Goal: Task Accomplishment & Management: Manage account settings

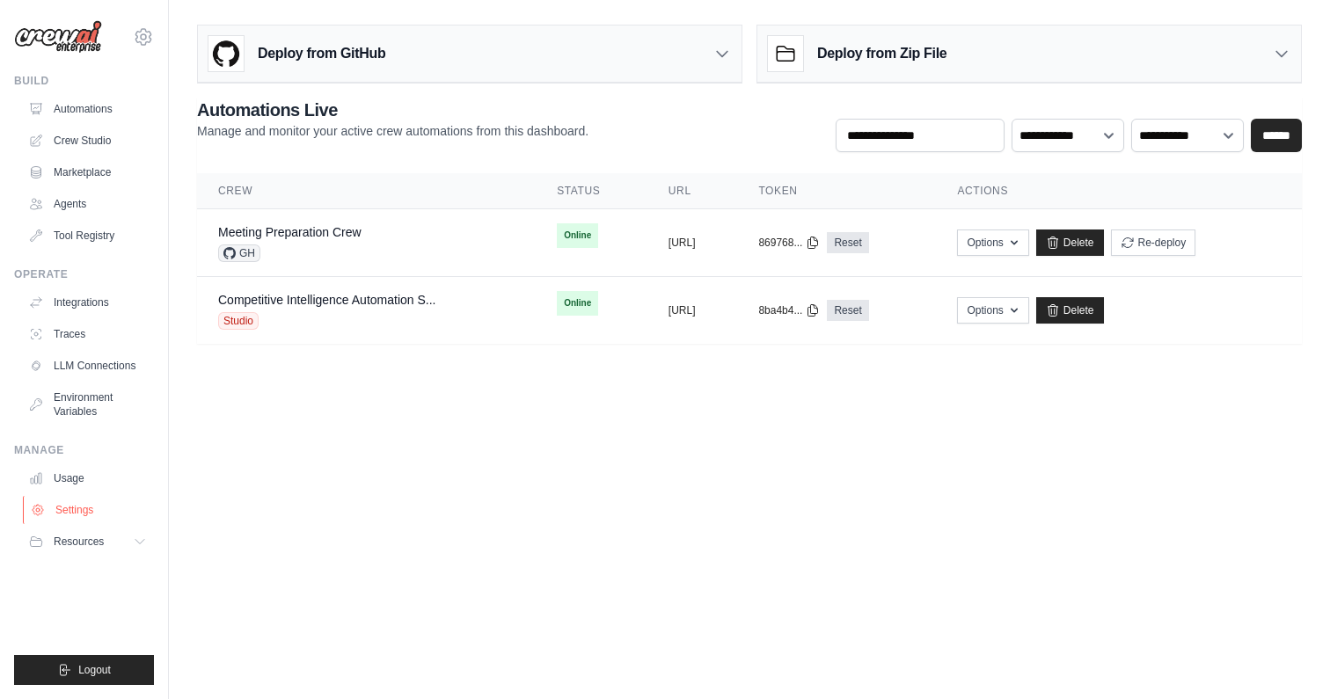
click at [91, 519] on link "Settings" at bounding box center [89, 510] width 133 height 28
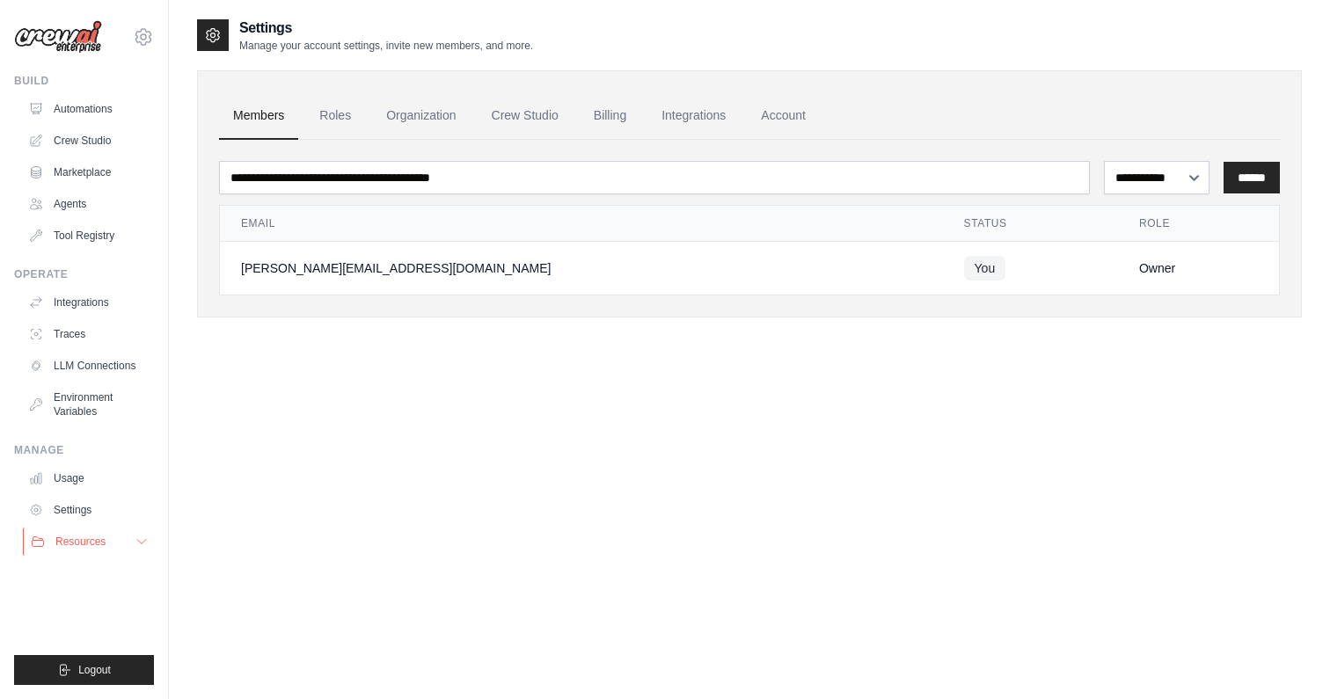
click at [66, 546] on span "Resources" at bounding box center [80, 542] width 50 height 14
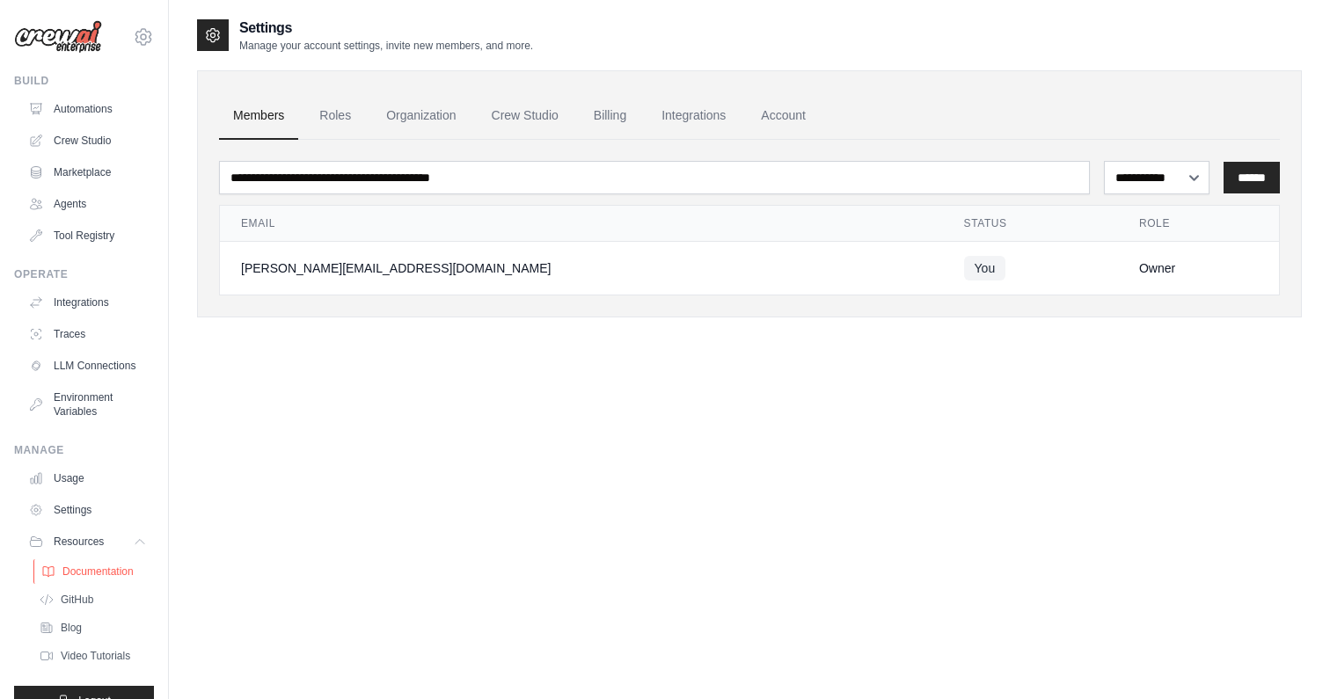
scroll to position [31, 0]
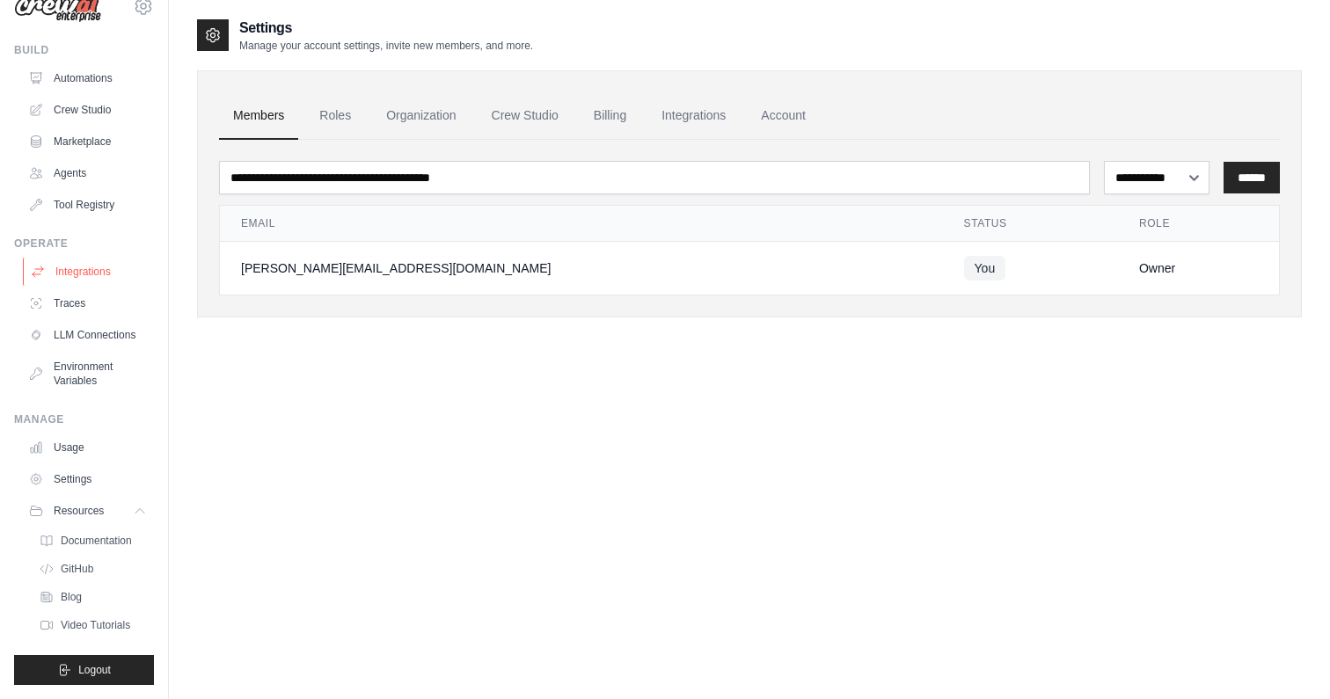
click at [82, 276] on link "Integrations" at bounding box center [89, 272] width 133 height 28
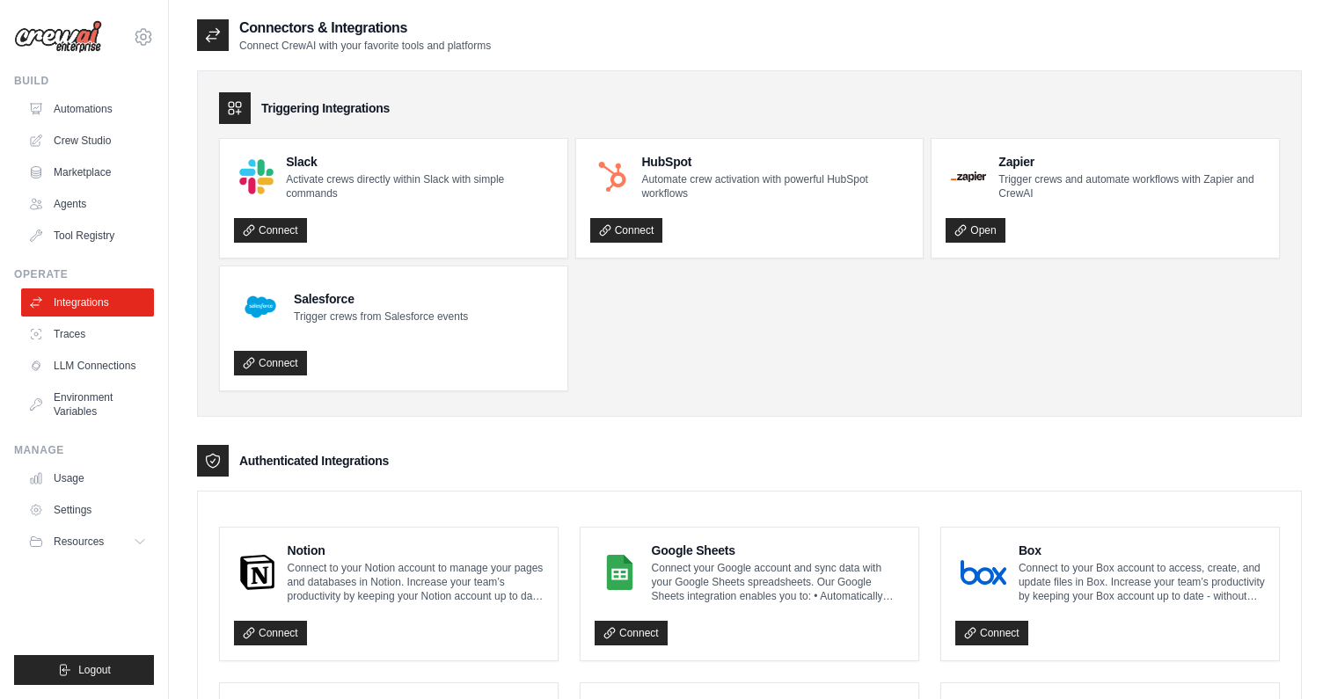
click at [669, 154] on h4 "HubSpot" at bounding box center [774, 162] width 267 height 18
click at [89, 204] on link "Agents" at bounding box center [89, 204] width 133 height 28
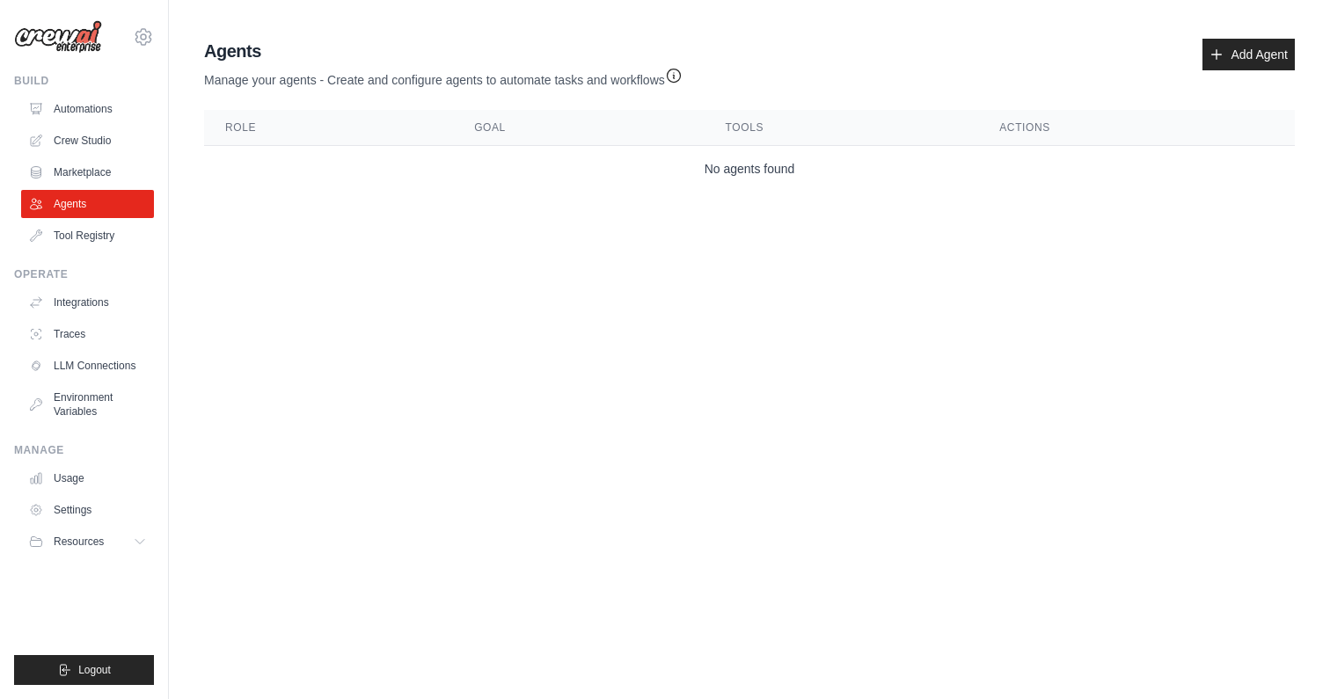
click at [1230, 71] on div "Agents Manage your agents - Create and configure agents to automate tasks and w…" at bounding box center [749, 64] width 1091 height 50
click at [1228, 55] on link "Add Agent" at bounding box center [1248, 55] width 92 height 32
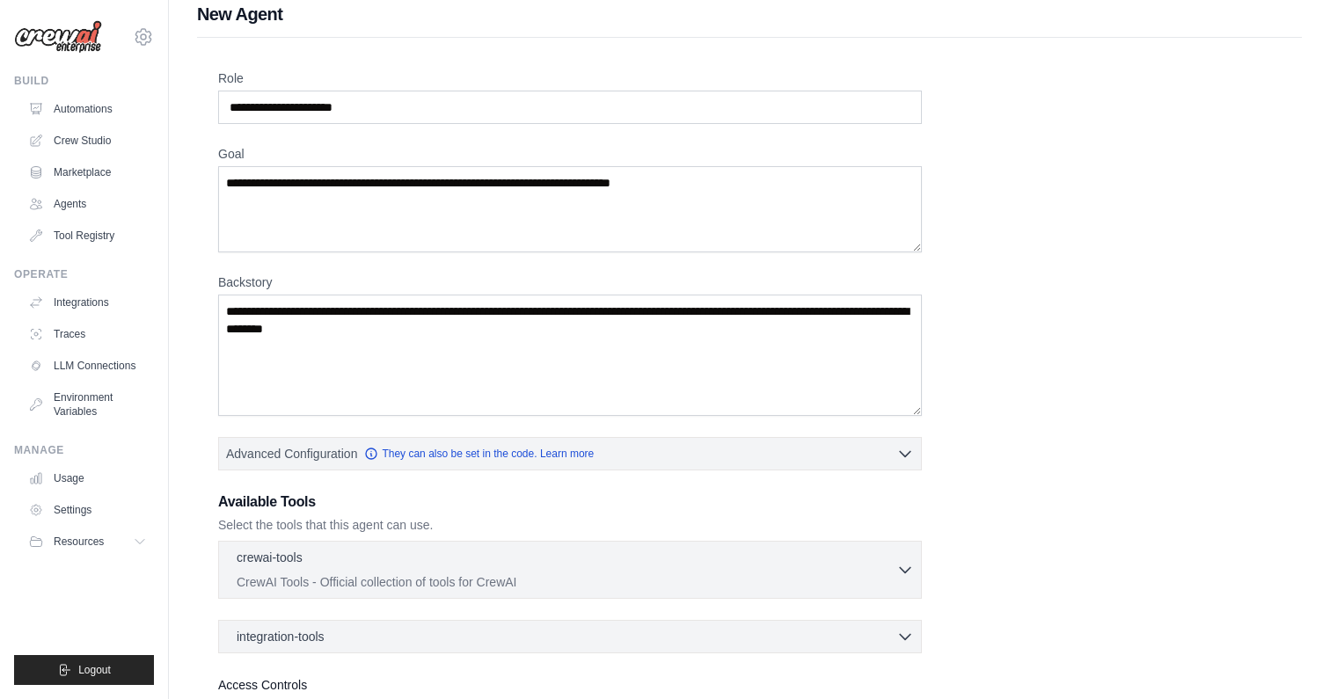
scroll to position [165, 0]
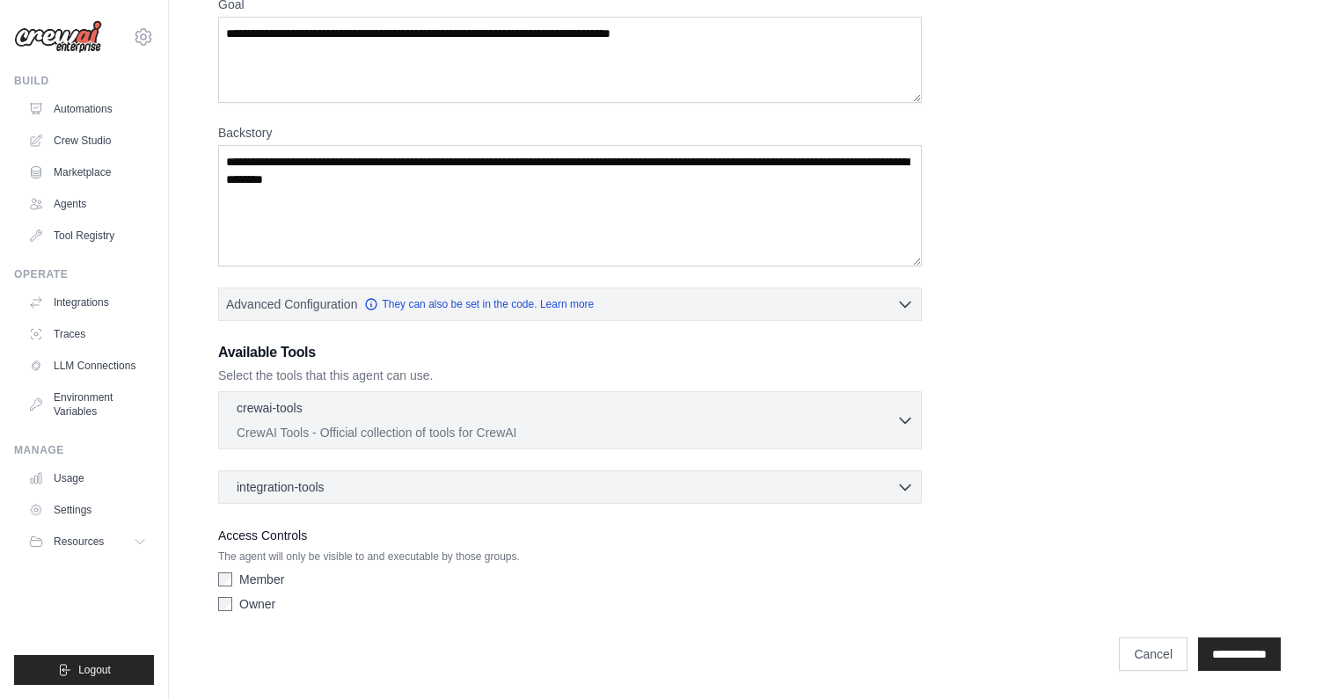
click at [227, 611] on div "Owner" at bounding box center [570, 605] width 704 height 18
click at [1232, 665] on input "**********" at bounding box center [1239, 654] width 83 height 33
click at [379, 495] on div "integration-tools 0 selected Notion Google Sheets Box Jira" at bounding box center [570, 487] width 704 height 33
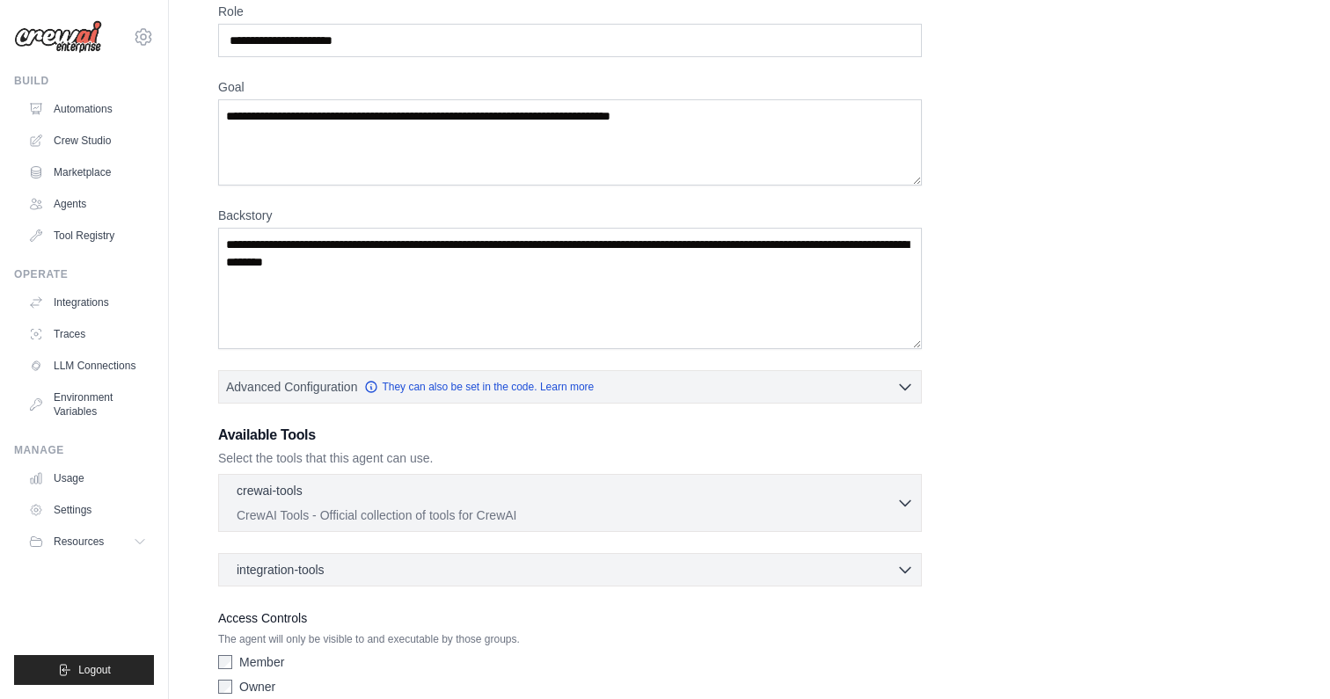
scroll to position [0, 0]
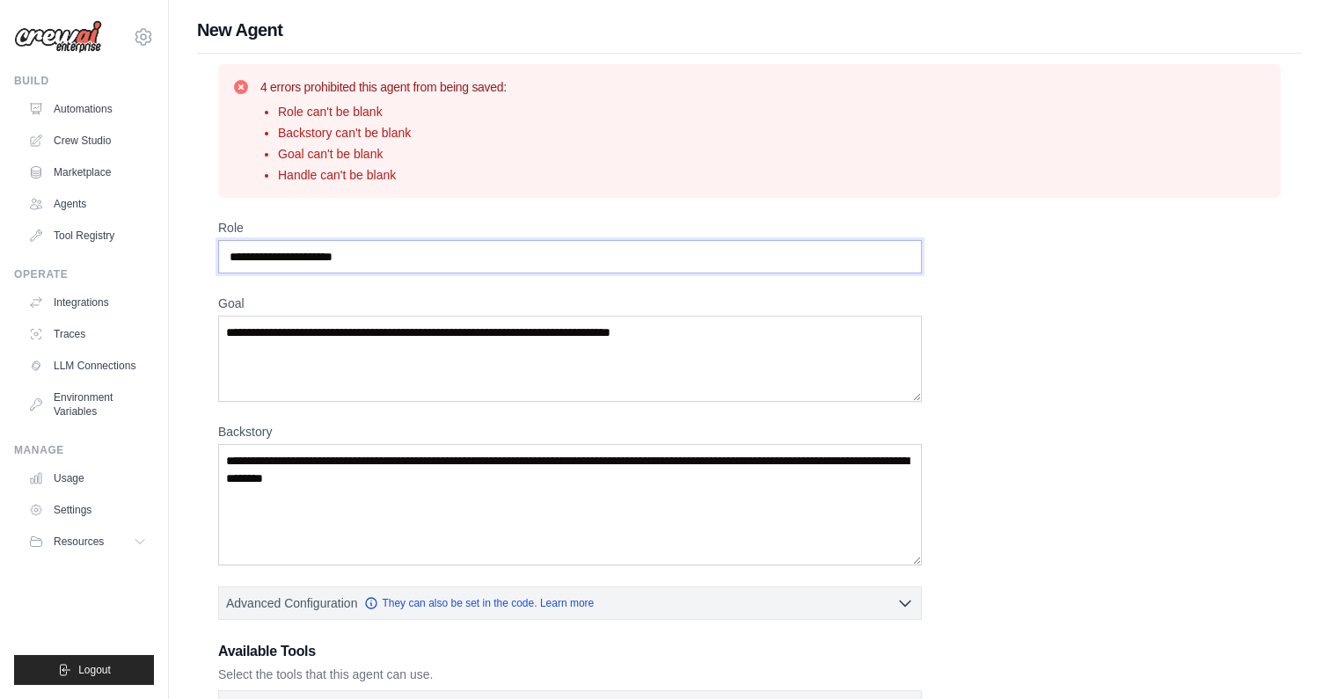
click at [406, 273] on input "Role" at bounding box center [570, 256] width 704 height 33
click at [401, 238] on div "Role" at bounding box center [570, 246] width 704 height 55
click at [471, 247] on input "Role" at bounding box center [570, 256] width 704 height 33
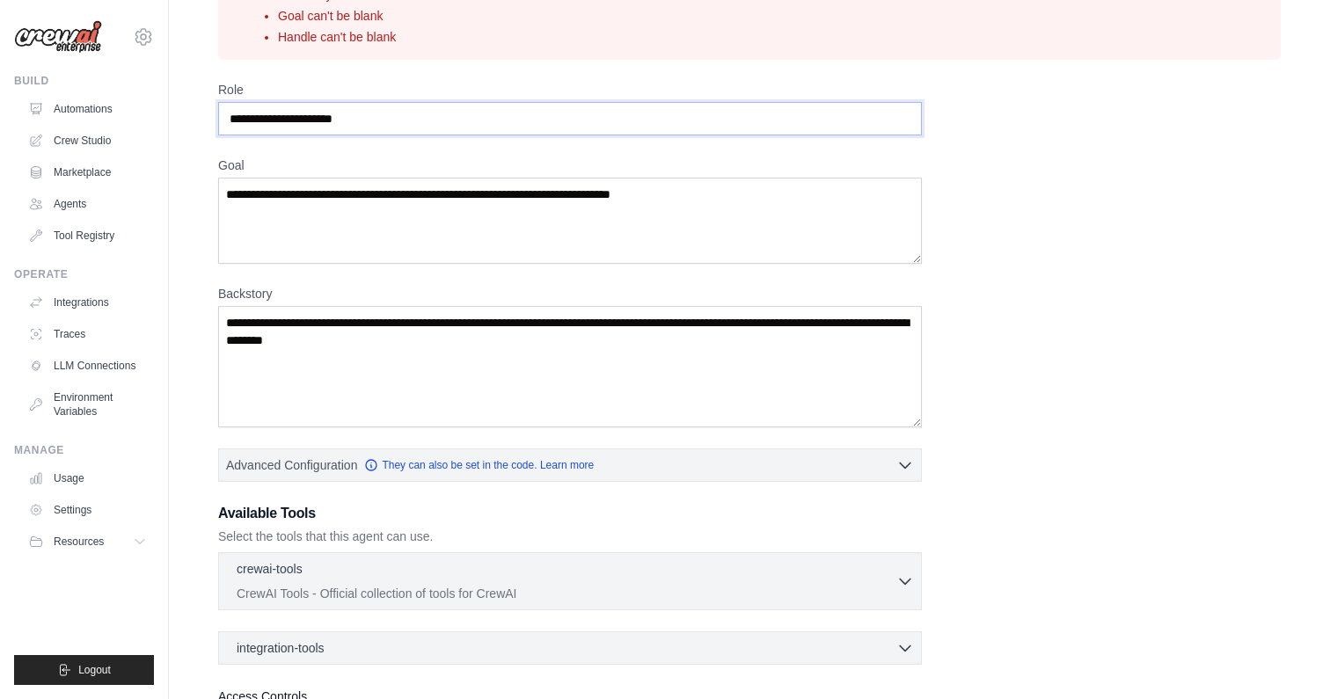
scroll to position [150, 0]
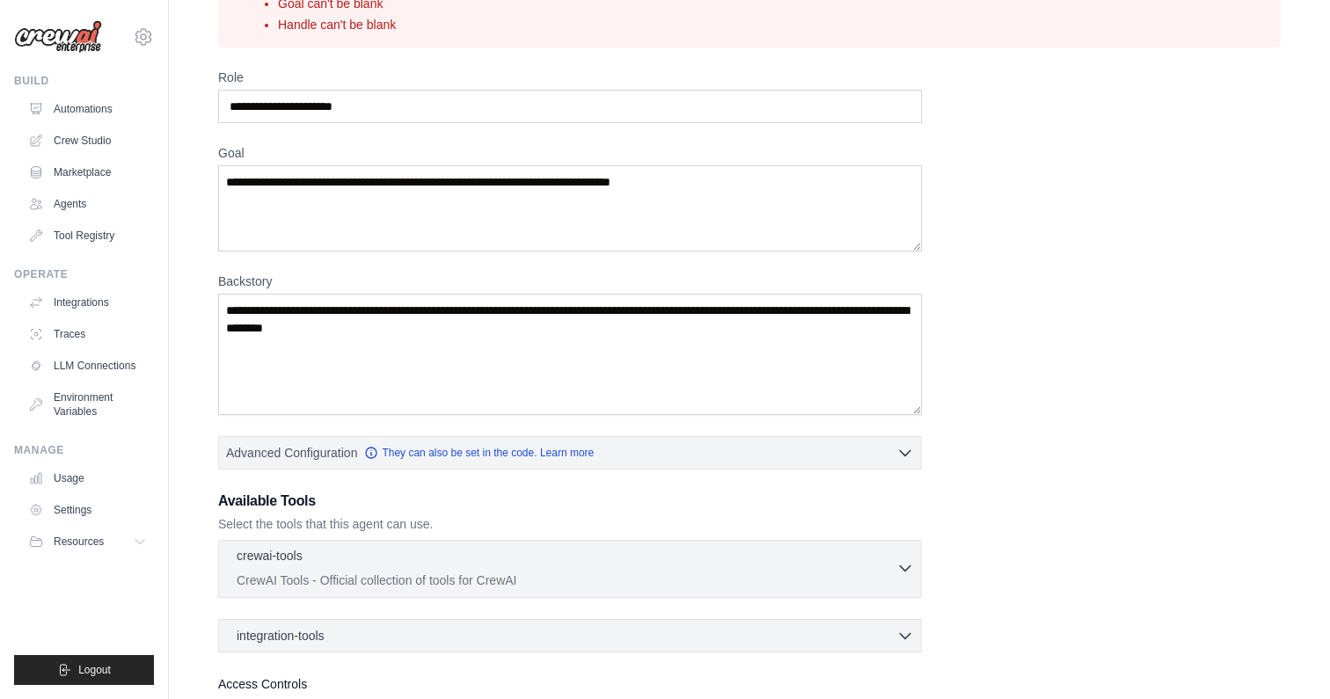
click at [856, 574] on p "CrewAI Tools - Official collection of tools for CrewAI" at bounding box center [567, 581] width 660 height 18
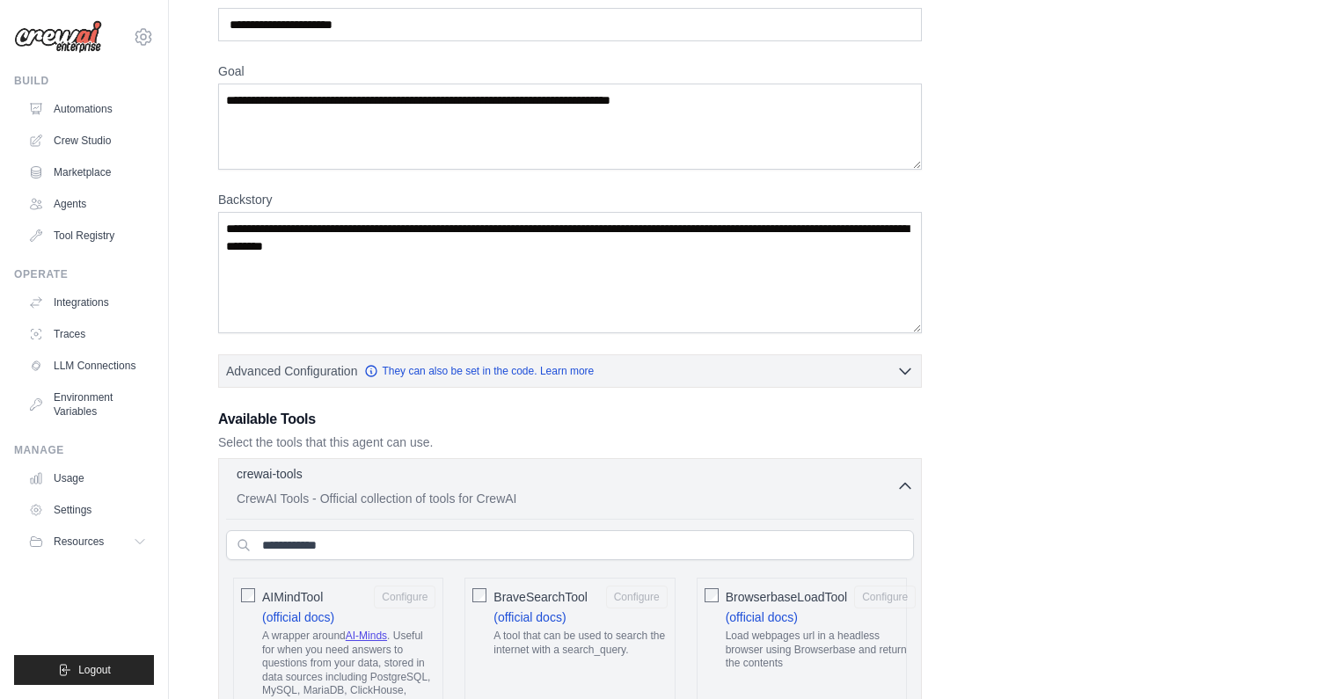
scroll to position [294, 0]
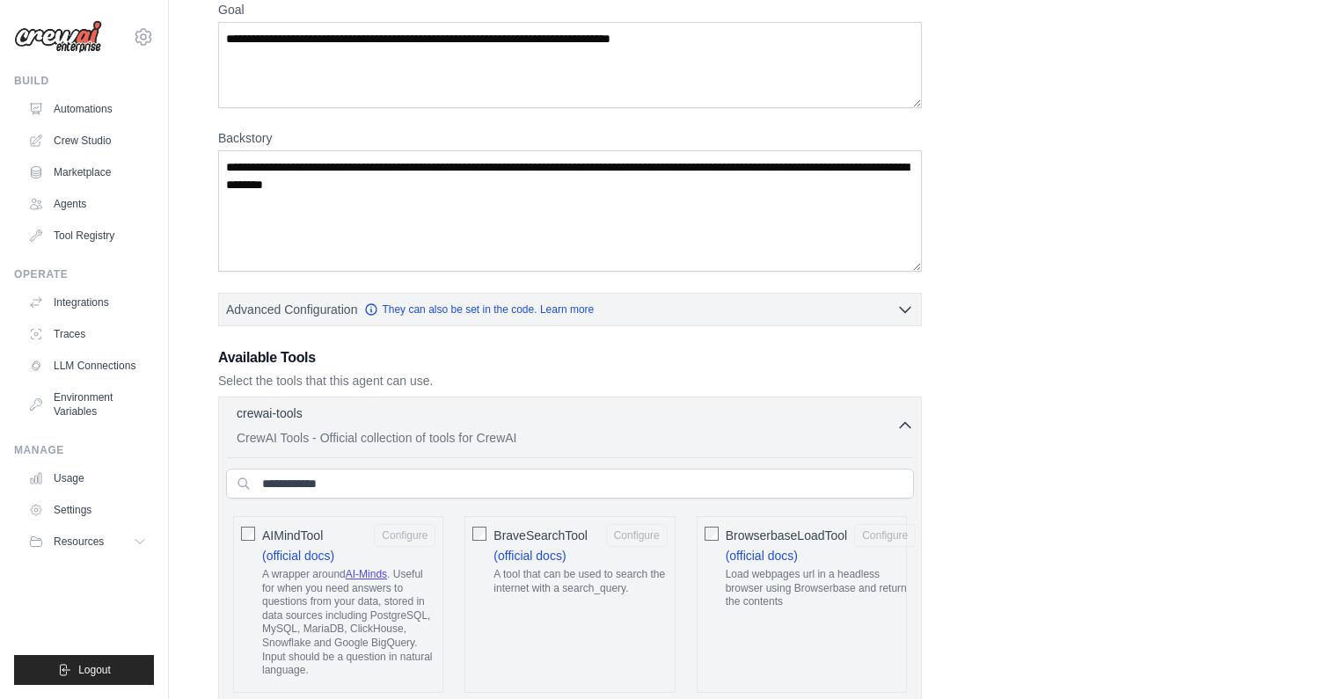
click at [491, 539] on div "BraveSearchTool Configure (official docs) A tool that can be used to search the…" at bounding box center [569, 604] width 210 height 177
click at [471, 531] on div "BraveSearchTool Configure (official docs) A tool that can be used to search the…" at bounding box center [569, 604] width 210 height 177
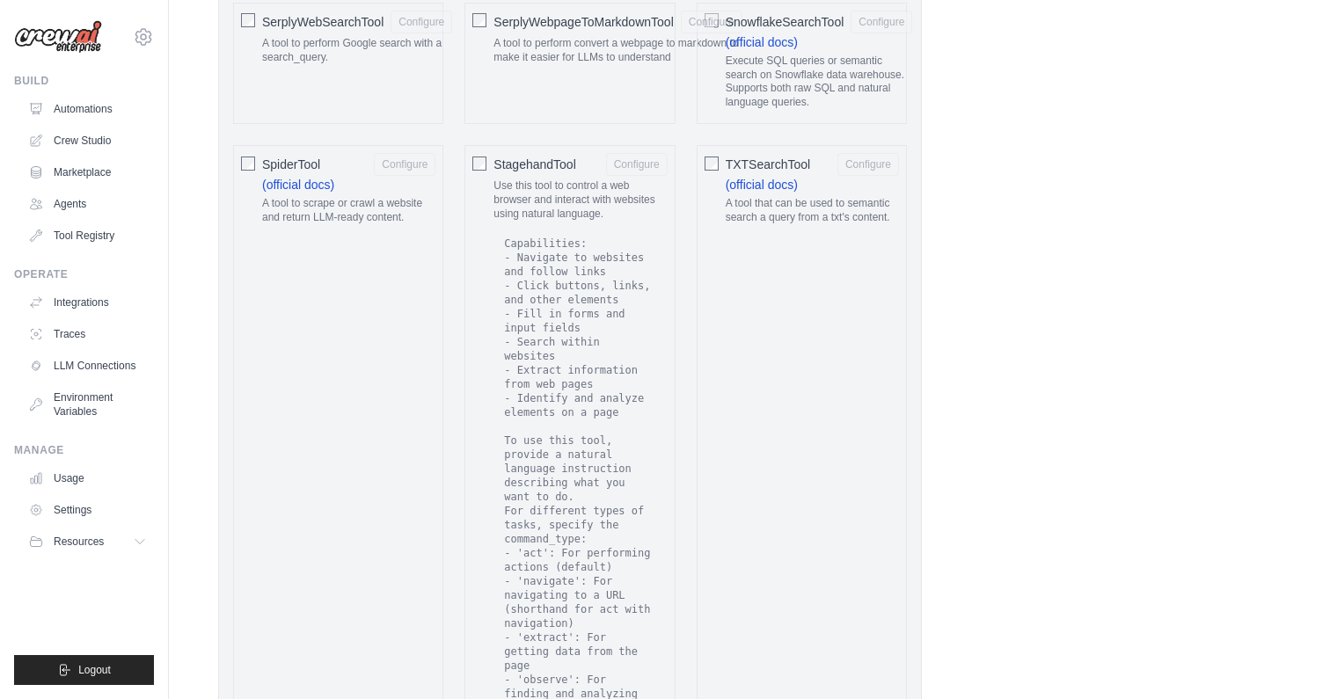
scroll to position [3644, 0]
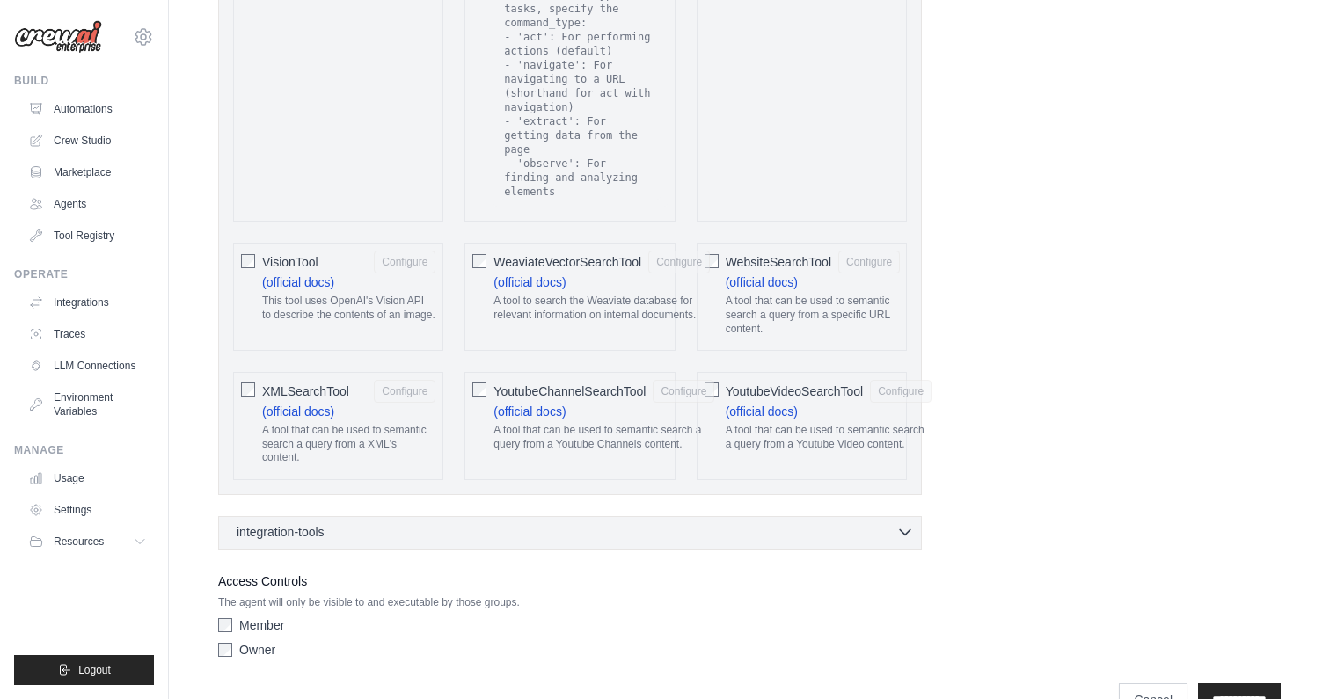
click at [497, 523] on div "integration-tools 0 selected" at bounding box center [575, 532] width 677 height 18
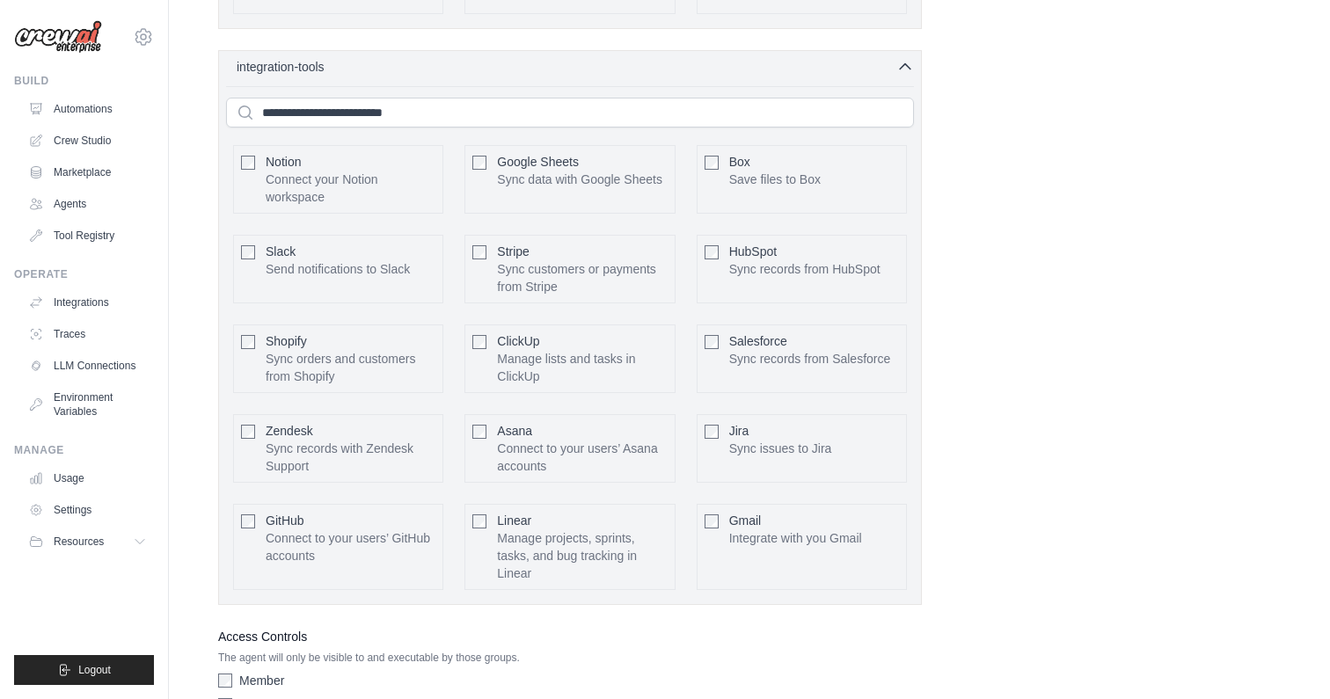
scroll to position [4112, 0]
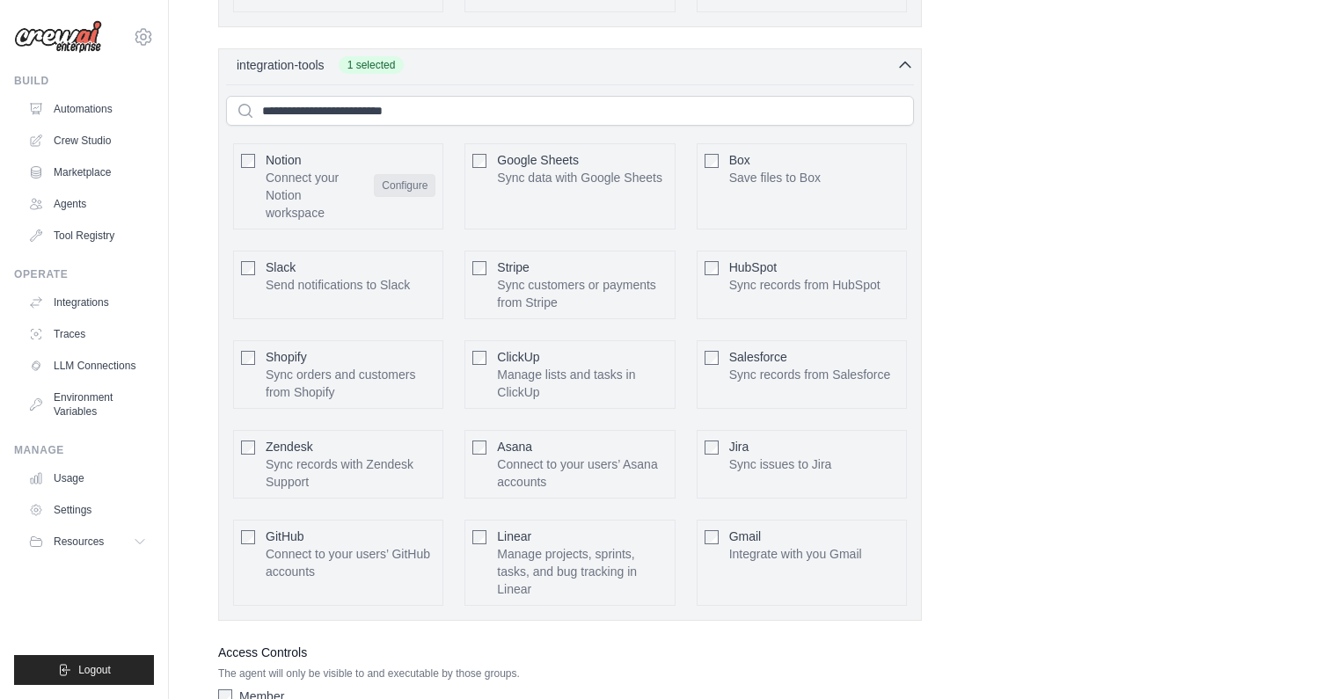
click at [426, 174] on button "Configure" at bounding box center [405, 185] width 62 height 23
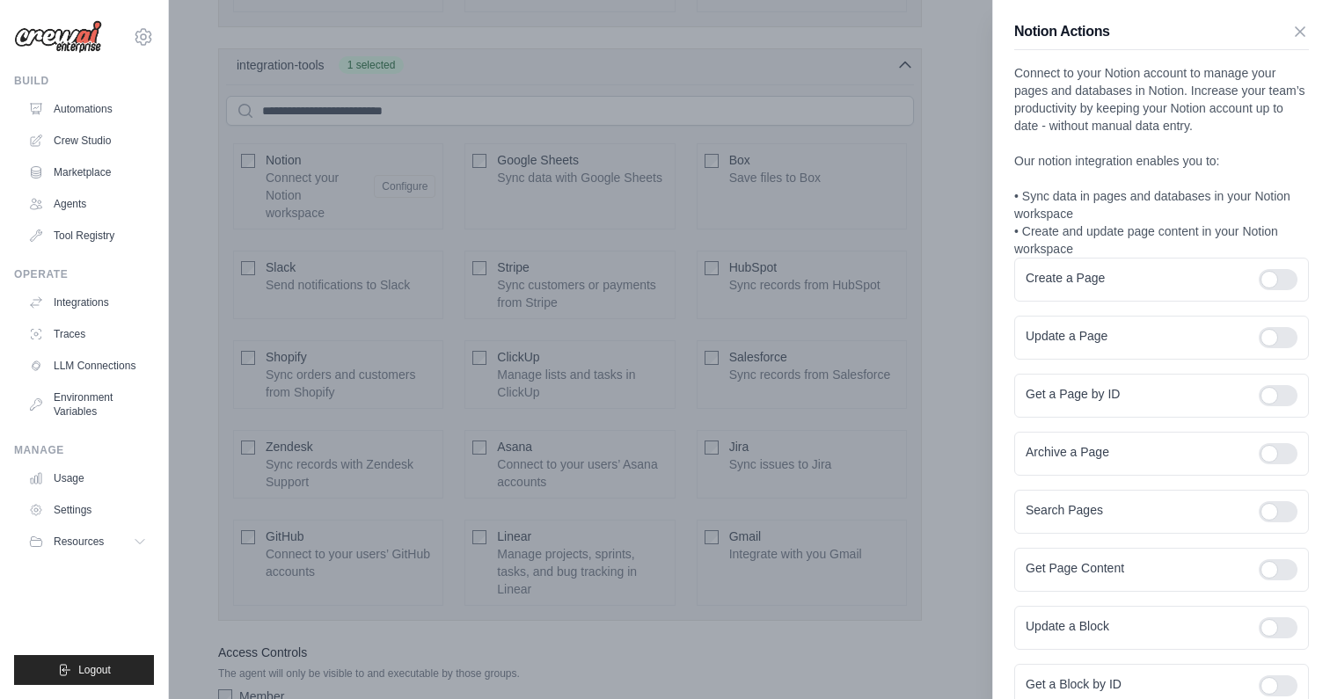
click at [1228, 307] on form "Create a Page Update a Page Get a Page by ID Archive a Page Search Pages Get Pa…" at bounding box center [1161, 512] width 295 height 508
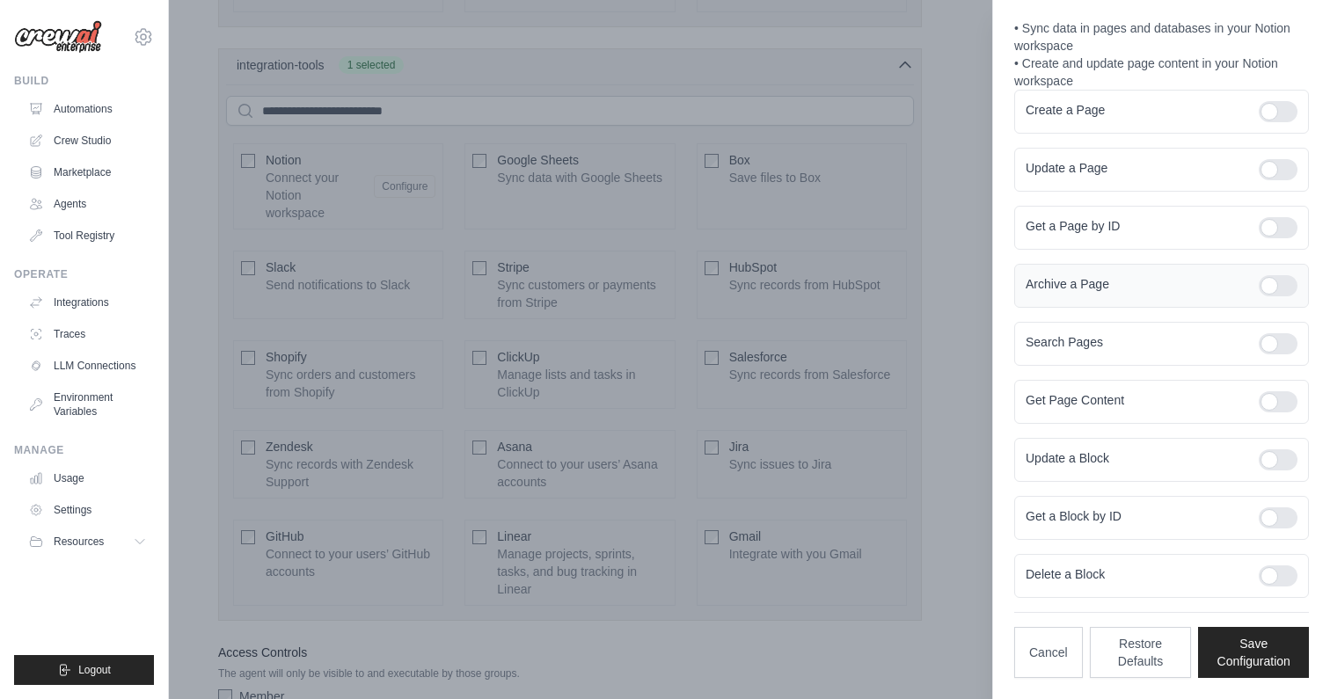
scroll to position [0, 0]
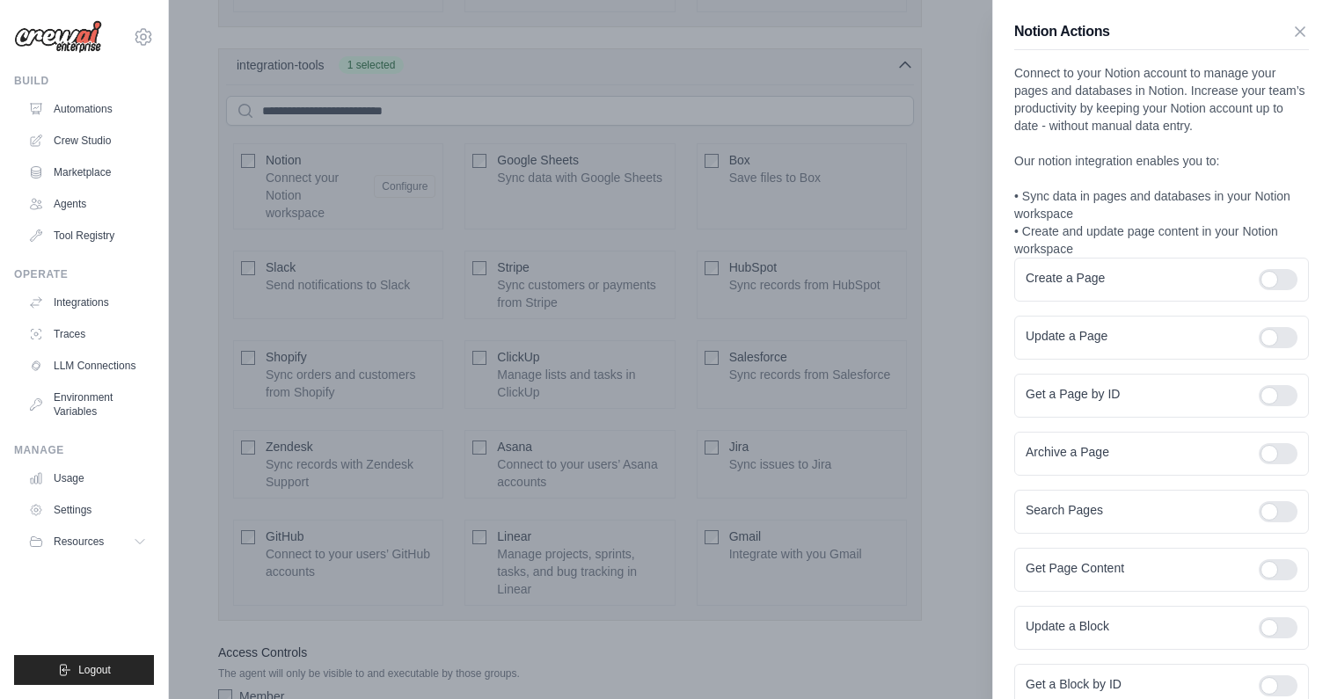
click at [1300, 18] on div "Notion Actions Connect to your Notion account to manage your pages and database…" at bounding box center [1161, 433] width 337 height 867
click at [1301, 18] on div "Notion Actions Connect to your Notion account to manage your pages and database…" at bounding box center [1161, 433] width 337 height 867
click at [1294, 46] on div "Notion Actions" at bounding box center [1161, 35] width 295 height 29
click at [1295, 18] on div "Notion Actions Connect to your Notion account to manage your pages and database…" at bounding box center [1161, 433] width 337 height 867
click at [1303, 38] on icon "button" at bounding box center [1300, 31] width 18 height 18
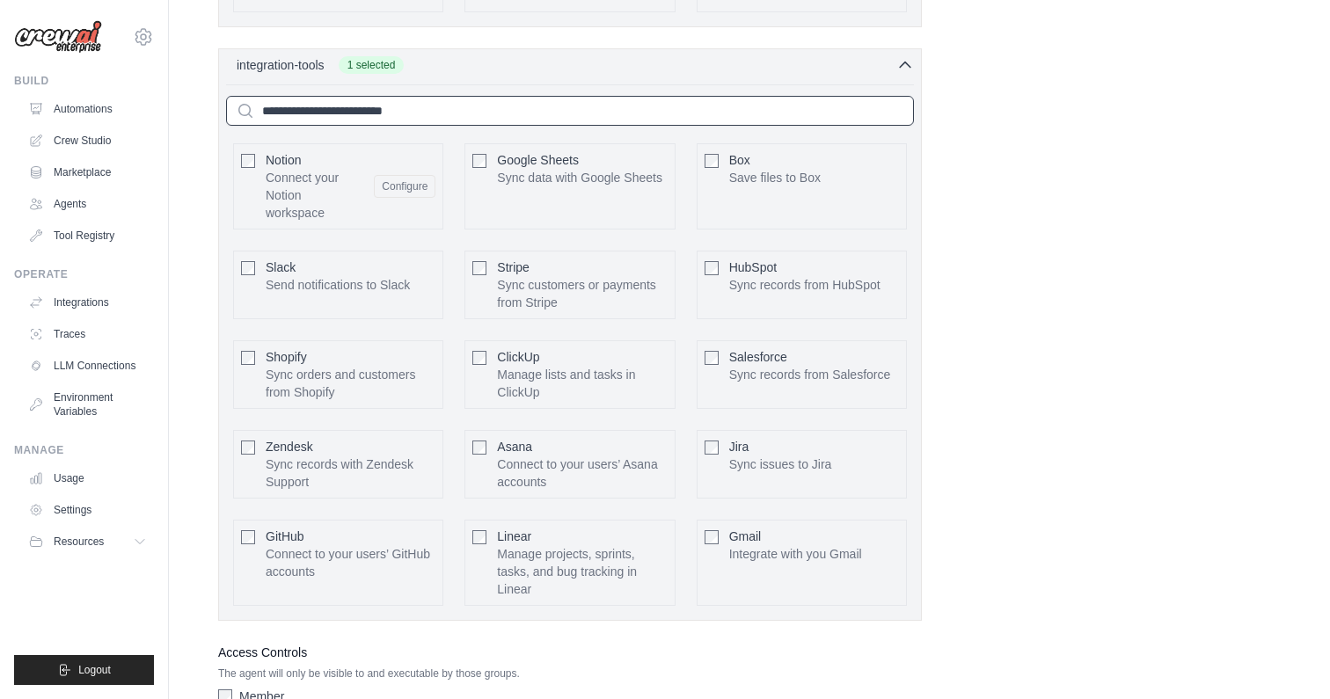
click at [355, 96] on input "text" at bounding box center [570, 111] width 688 height 30
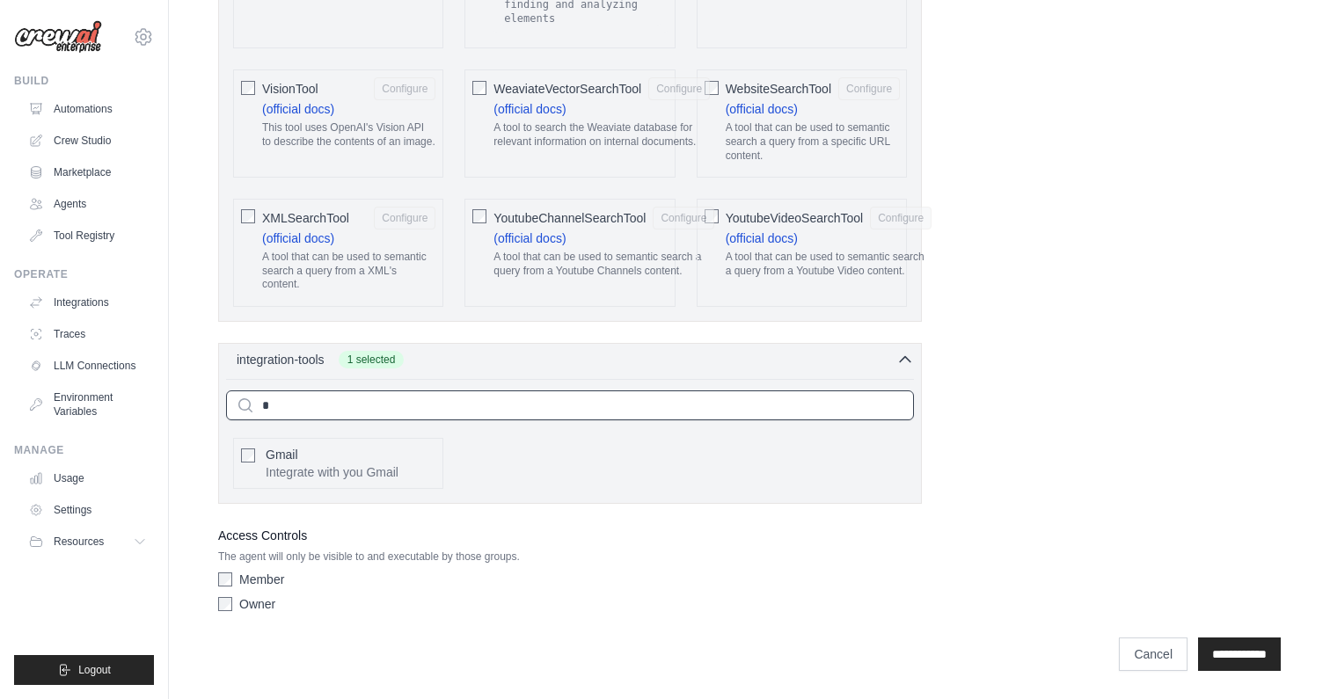
scroll to position [3739, 0]
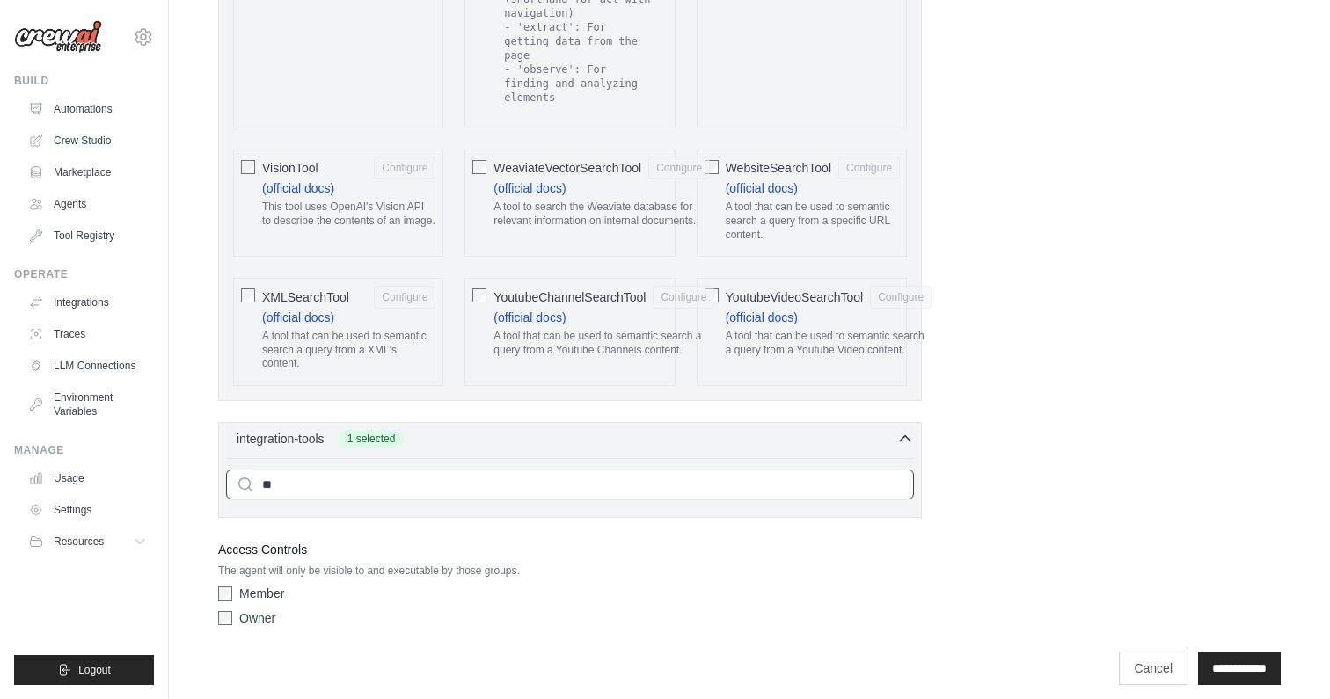
type input "*"
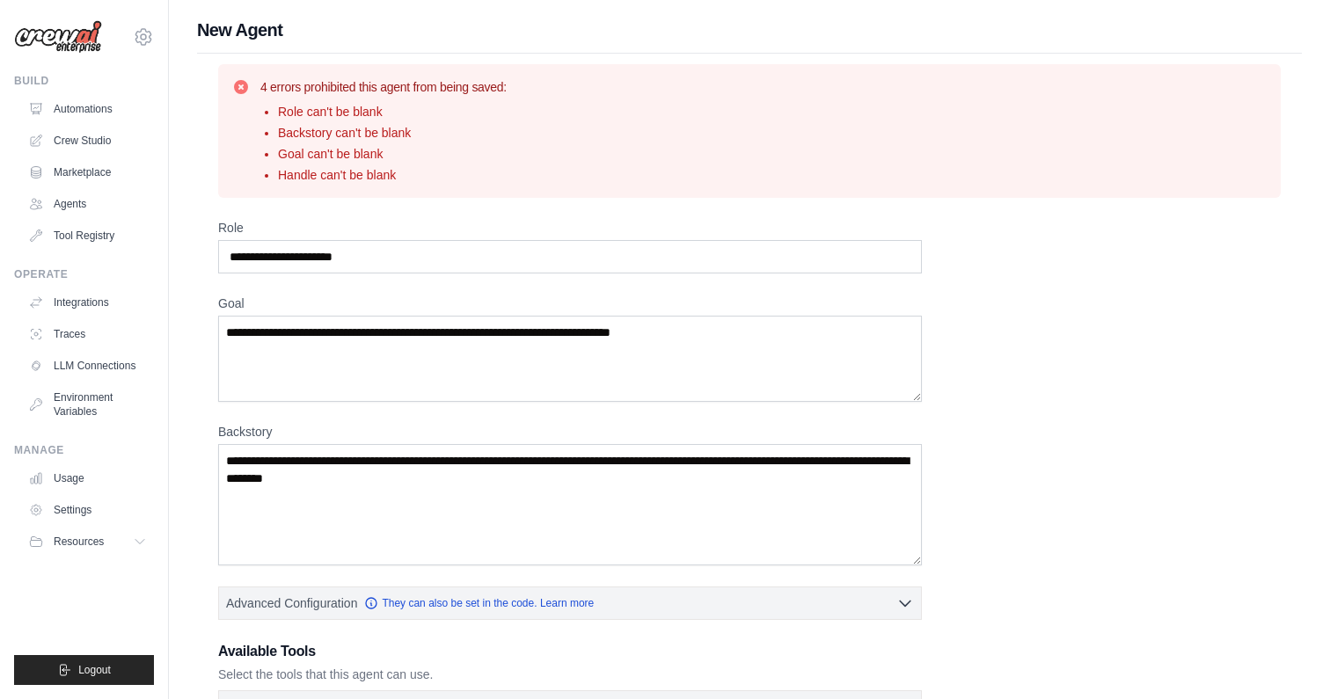
scroll to position [3860, 0]
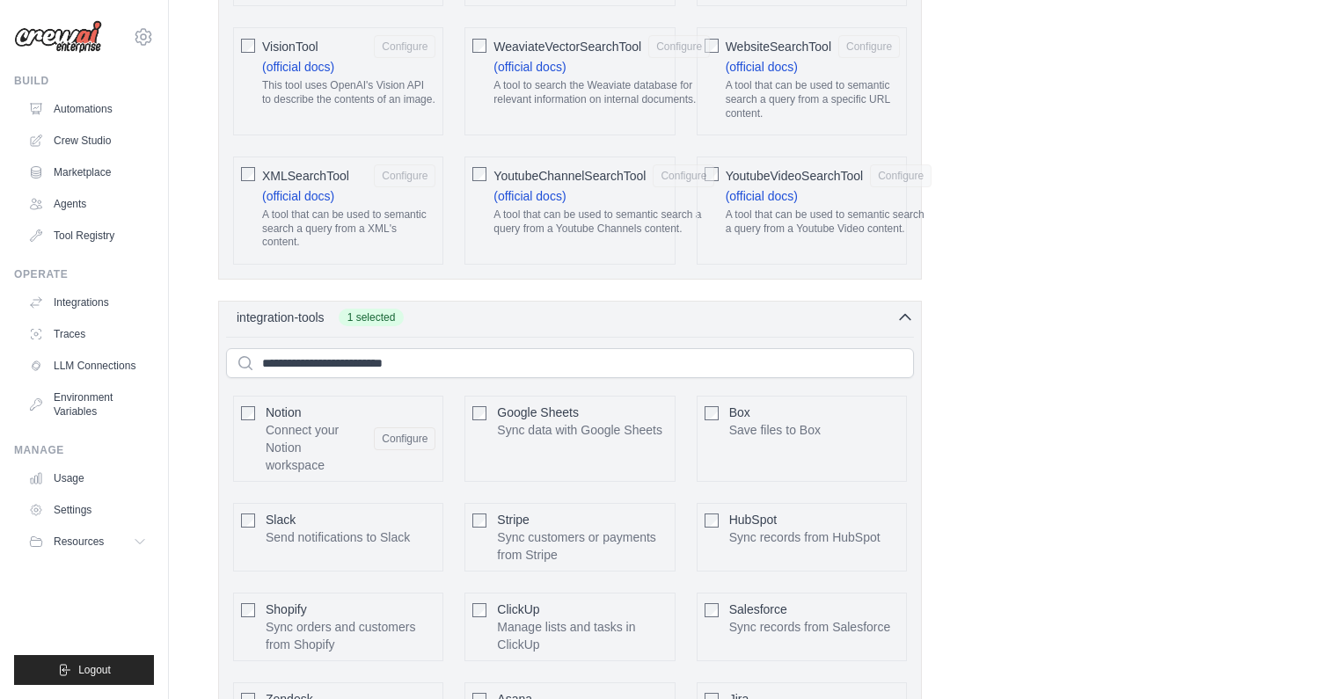
click at [421, 319] on div "integration-tools 1 selected Notion Google Sheets Box Jira" at bounding box center [570, 587] width 704 height 573
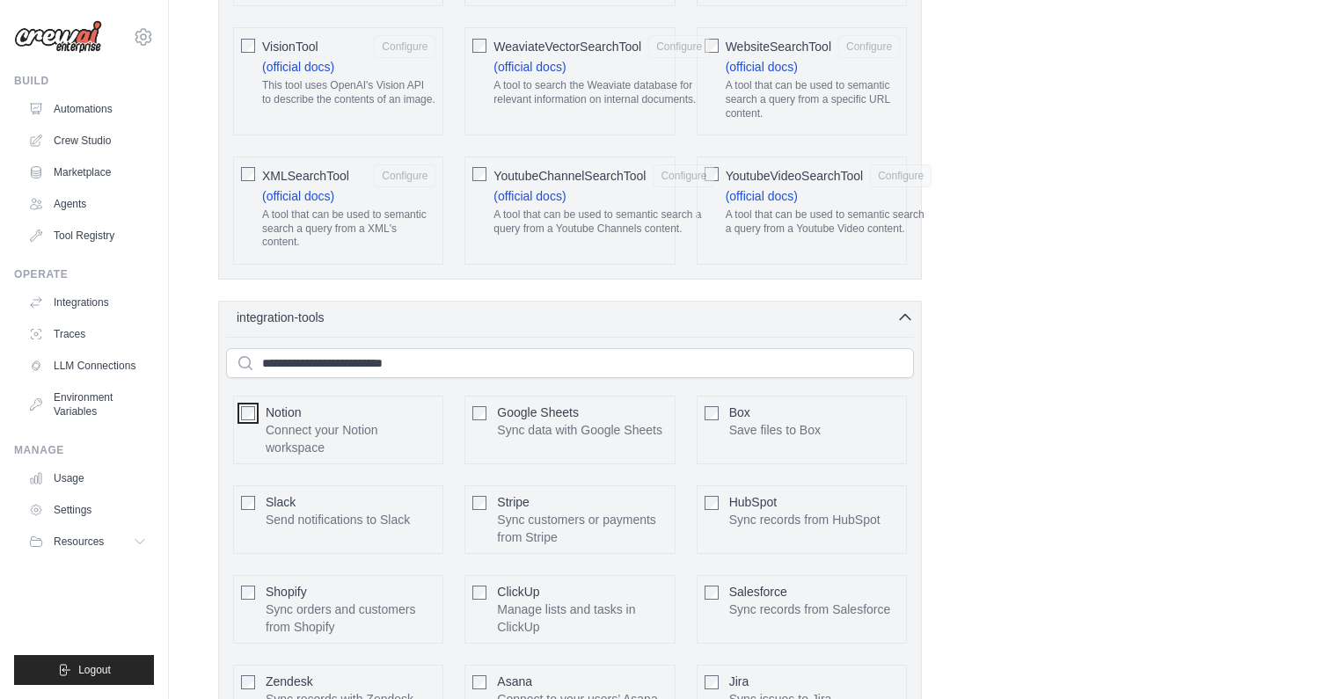
scroll to position [4198, 0]
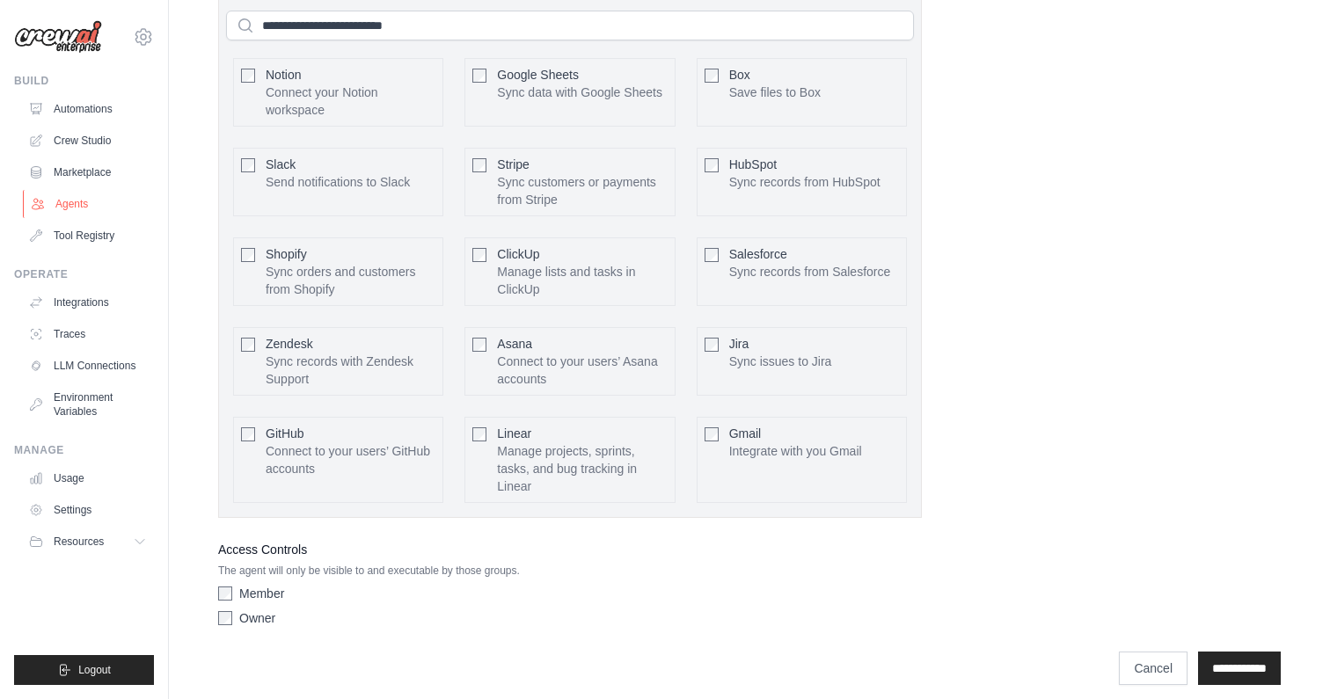
click at [77, 205] on link "Agents" at bounding box center [89, 204] width 133 height 28
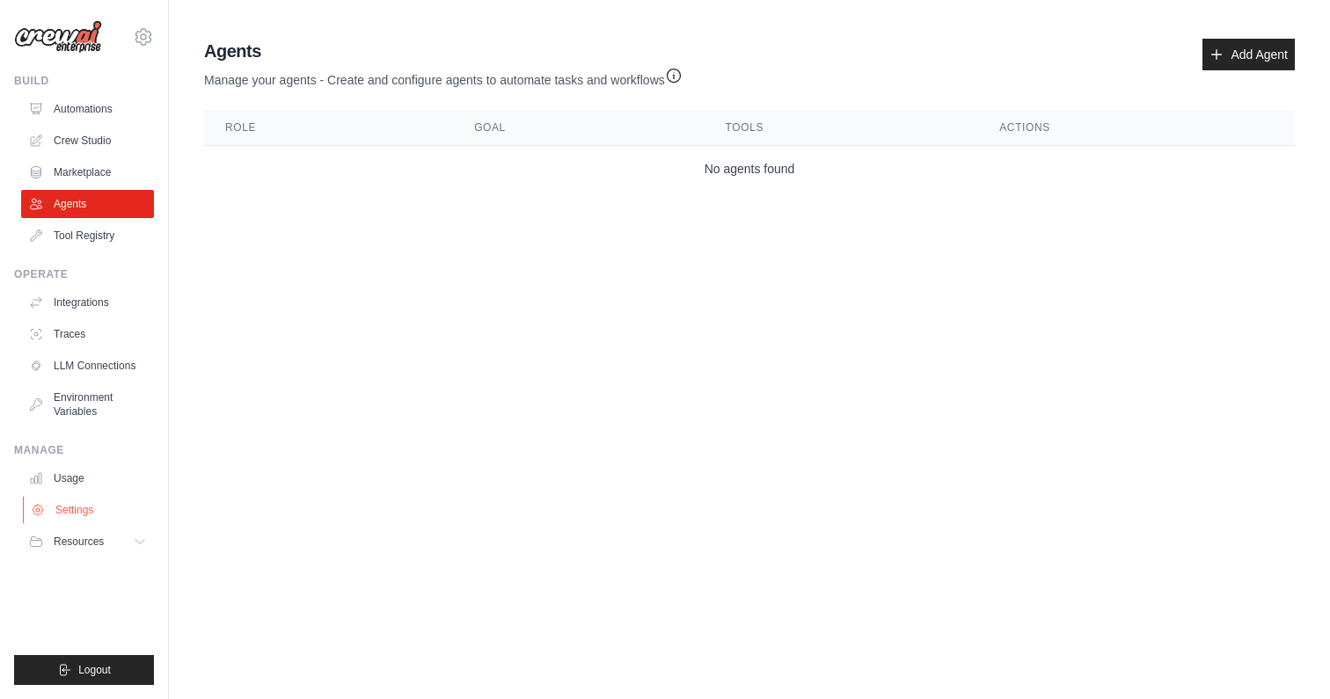
click at [58, 518] on link "Settings" at bounding box center [89, 510] width 133 height 28
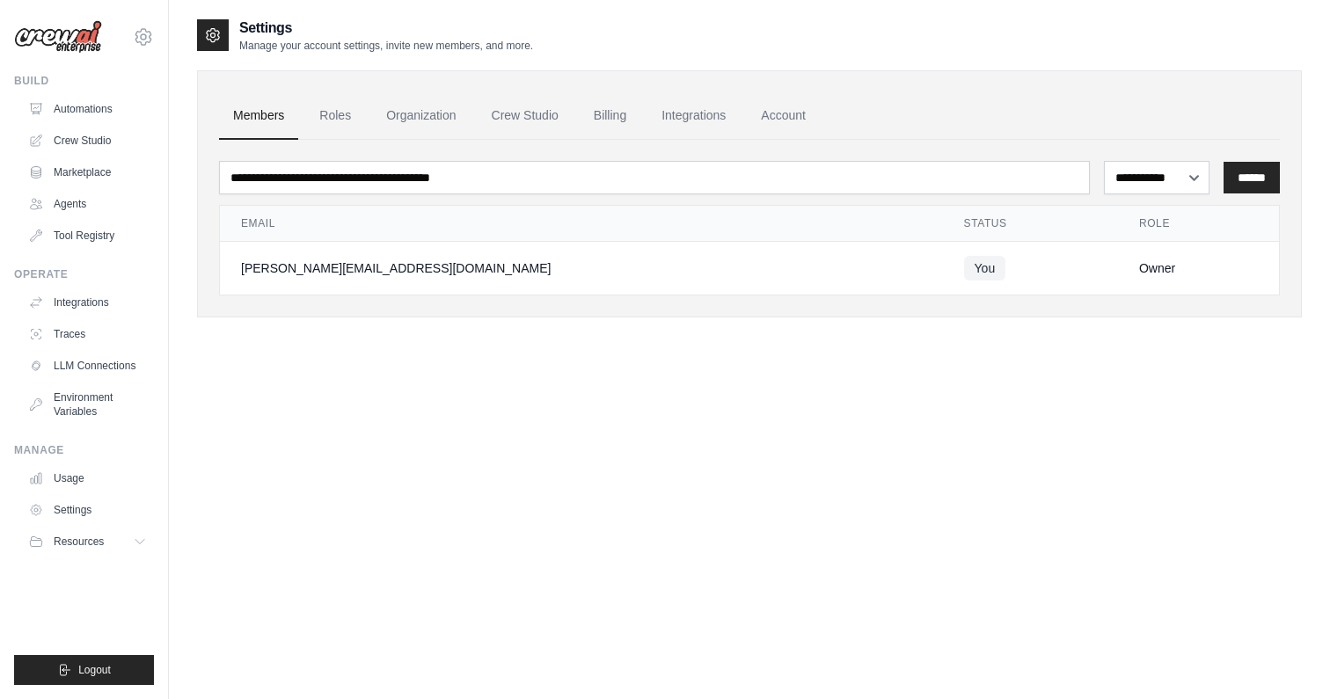
click at [58, 518] on link "Settings" at bounding box center [87, 510] width 133 height 28
click at [699, 116] on link "Integrations" at bounding box center [693, 116] width 92 height 48
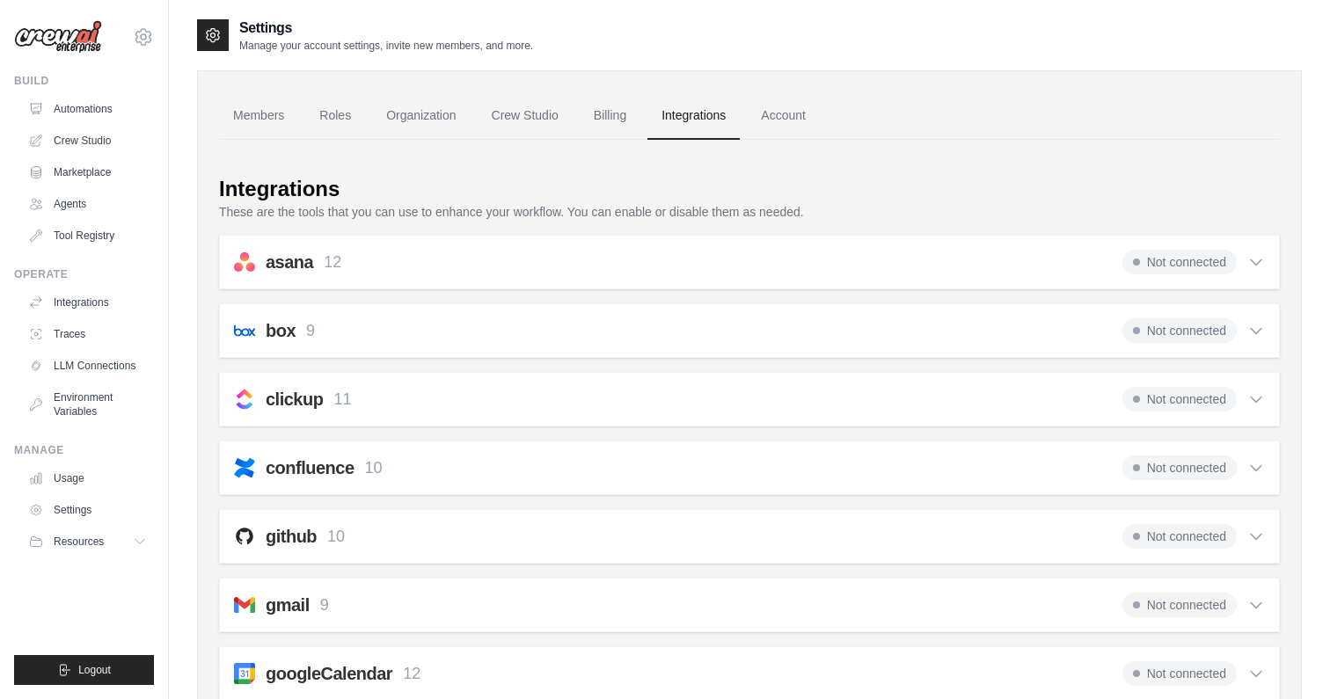
click at [1266, 465] on div "confluence 10 Not connected Select all Create a Page: confluence_create_page Up…" at bounding box center [749, 468] width 1061 height 55
click at [1256, 465] on icon at bounding box center [1256, 468] width 18 height 18
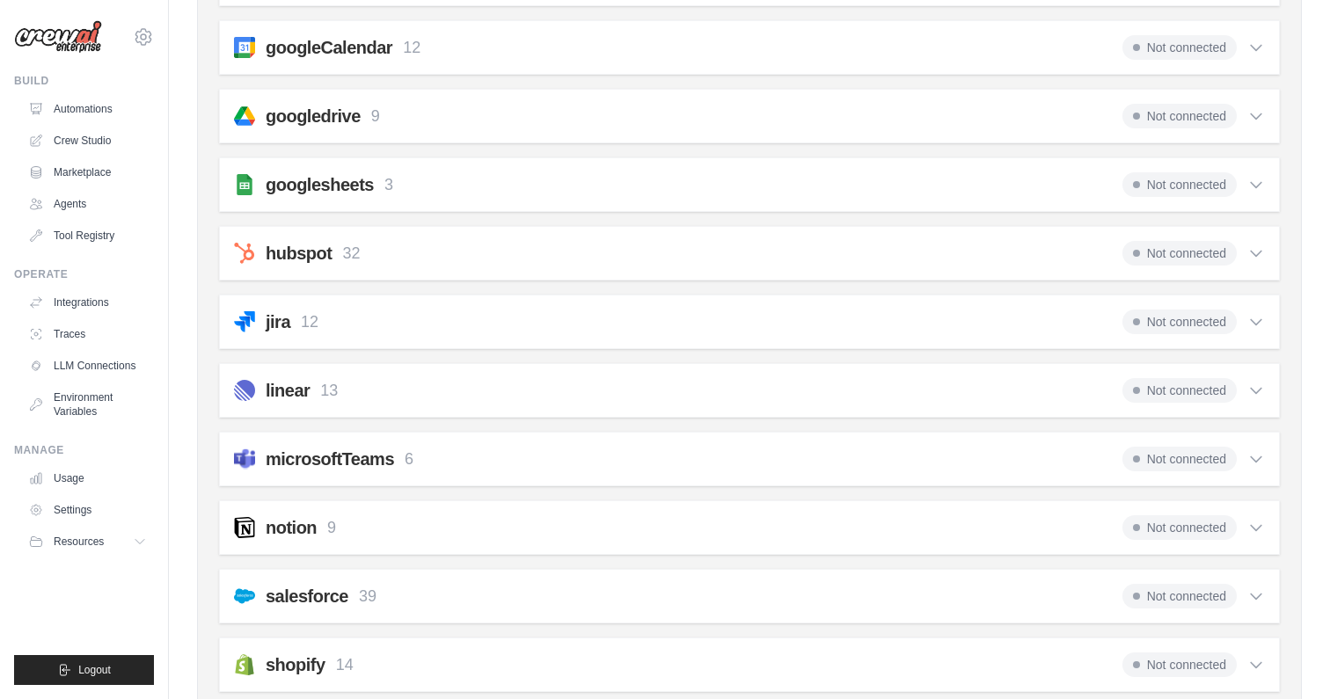
scroll to position [1023, 0]
click at [1256, 172] on div "Not connected" at bounding box center [1193, 184] width 143 height 25
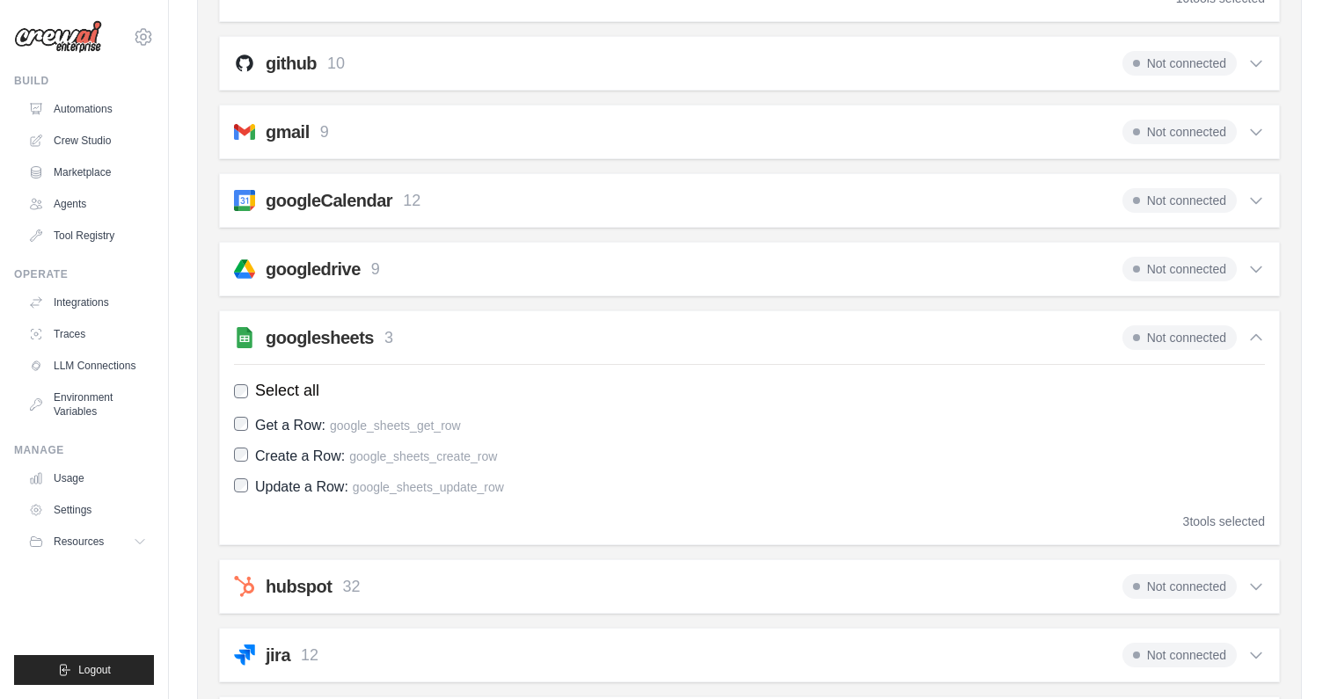
scroll to position [389, 0]
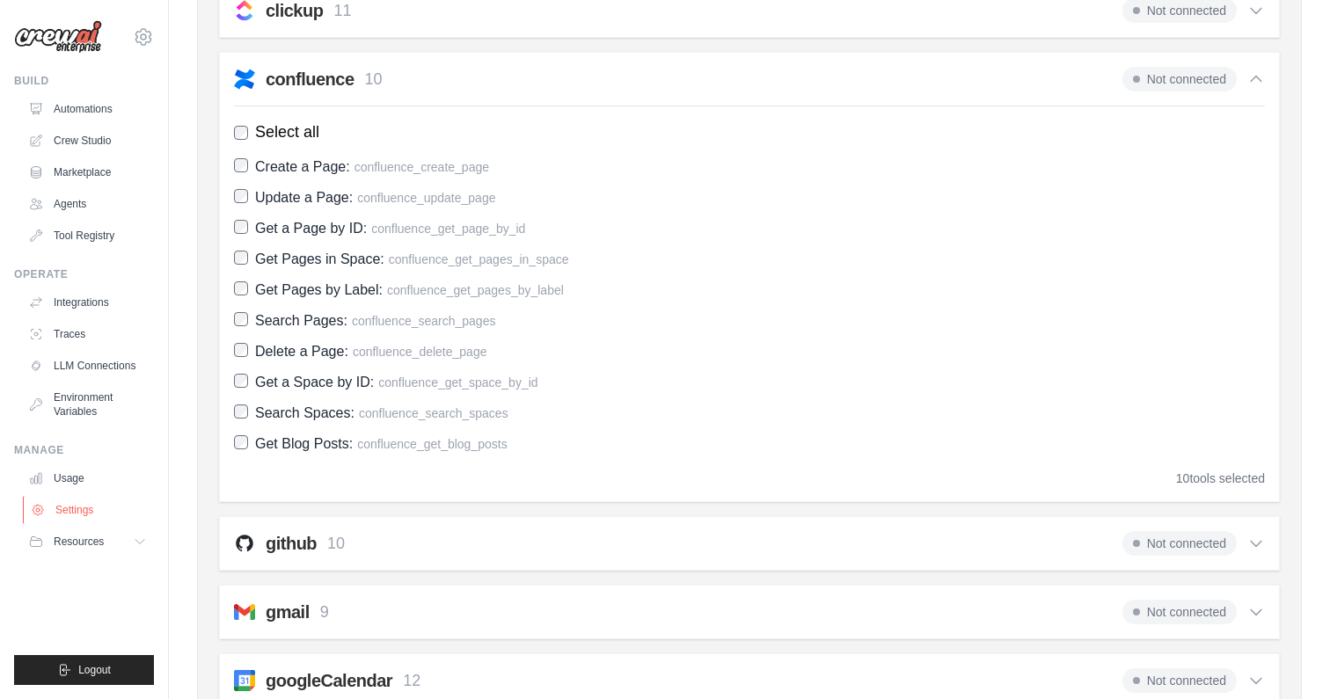
click at [69, 508] on link "Settings" at bounding box center [89, 510] width 133 height 28
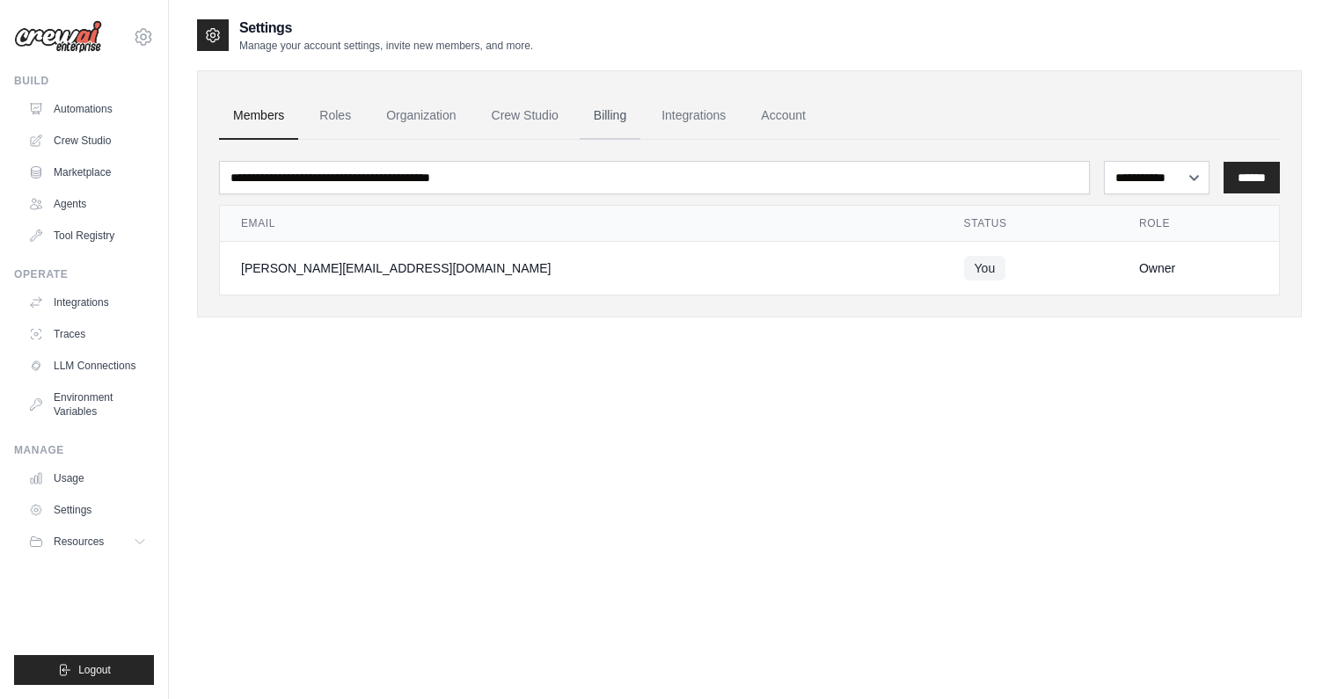
click at [596, 113] on link "Billing" at bounding box center [610, 116] width 61 height 48
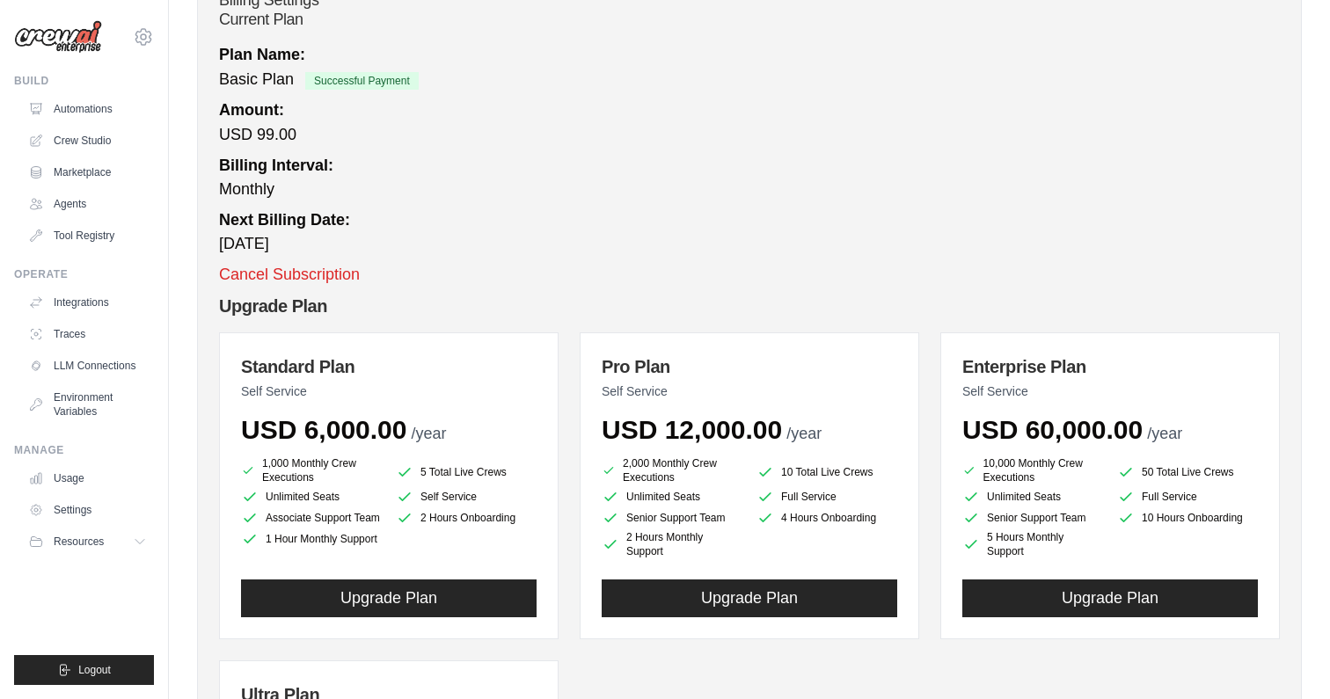
scroll to position [537, 0]
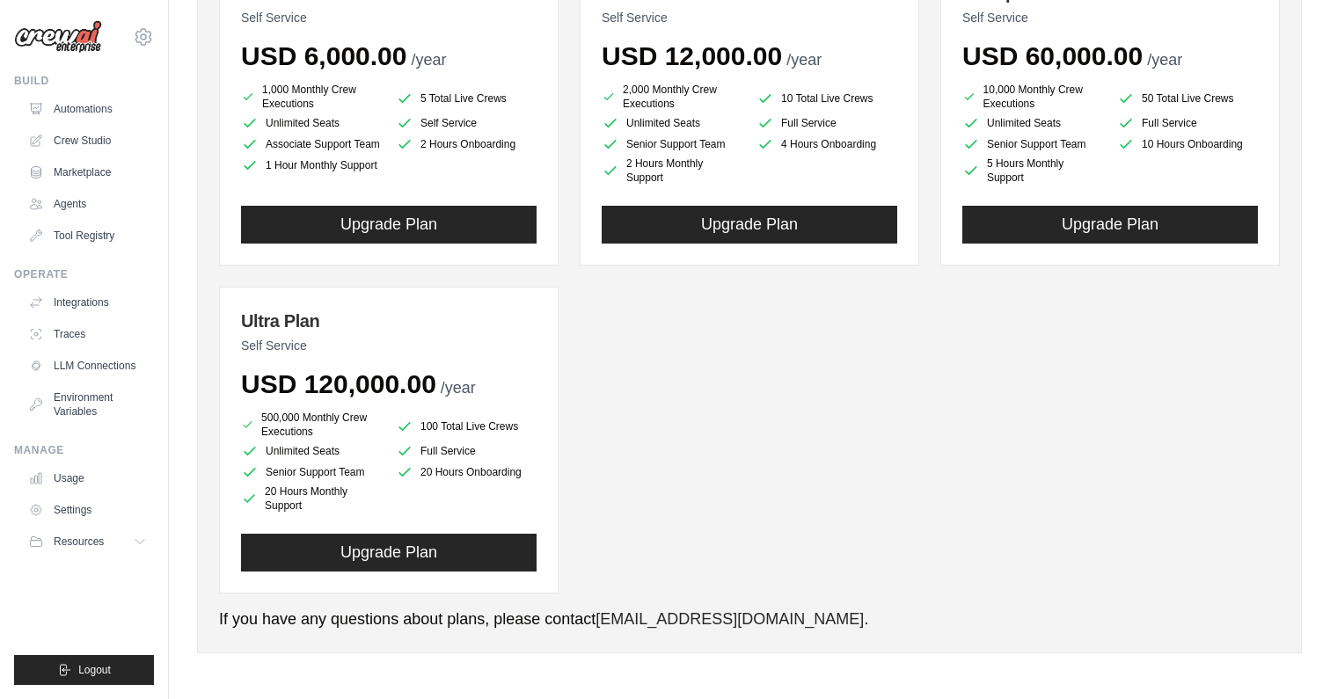
click at [997, 269] on div "Standard Plan Self Service USD 6,000.00 /year 1,000 Monthly Crew Executions 5 T…" at bounding box center [749, 276] width 1061 height 635
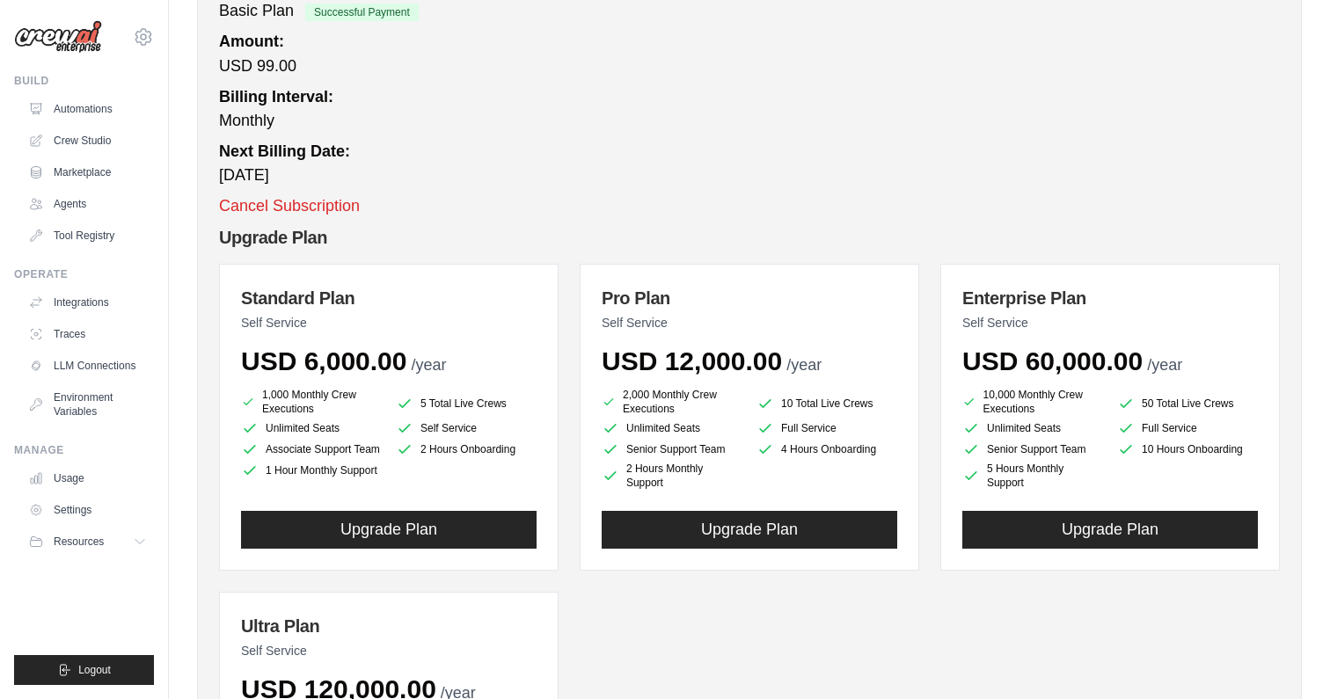
scroll to position [234, 0]
